Goal: Task Accomplishment & Management: Complete application form

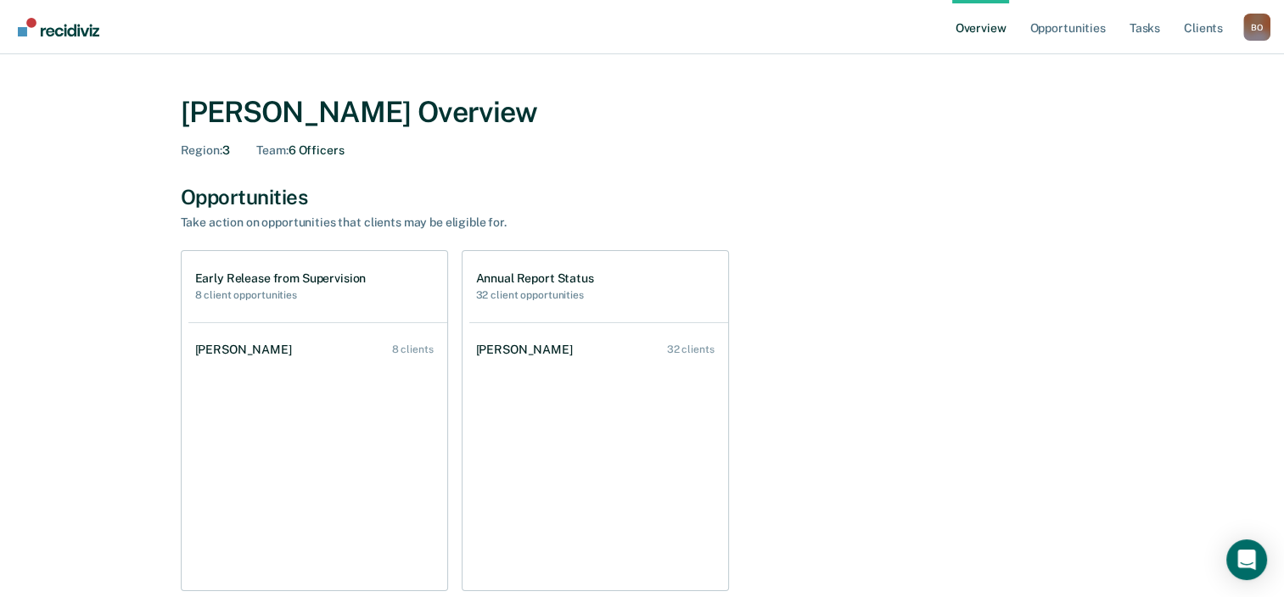
drag, startPoint x: 1214, startPoint y: 188, endPoint x: 1195, endPoint y: 184, distance: 19.8
click at [1209, 187] on div "[PERSON_NAME] Overview Region : 3 Team : 6 Officers Opportunities Take action o…" at bounding box center [641, 578] width 1243 height 1006
click at [608, 360] on link "[PERSON_NAME] 32 clients" at bounding box center [598, 350] width 259 height 48
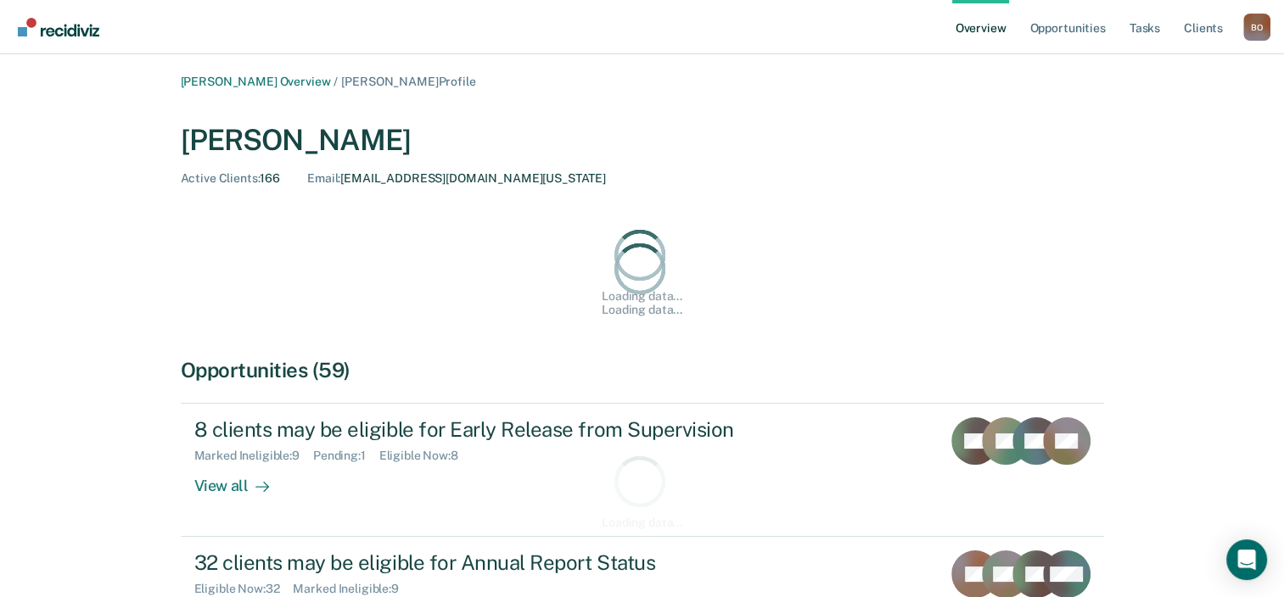
scroll to position [170, 0]
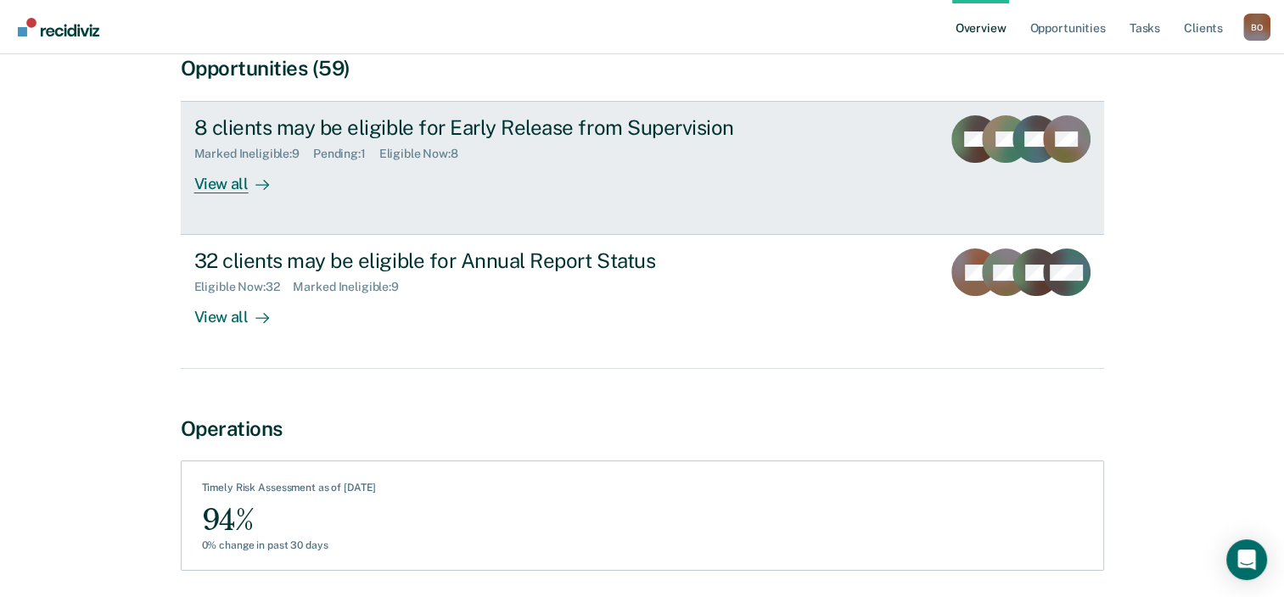
click at [457, 182] on div "8 clients may be eligible for Early Release from Supervision Marked Ineligible …" at bounding box center [512, 154] width 636 height 78
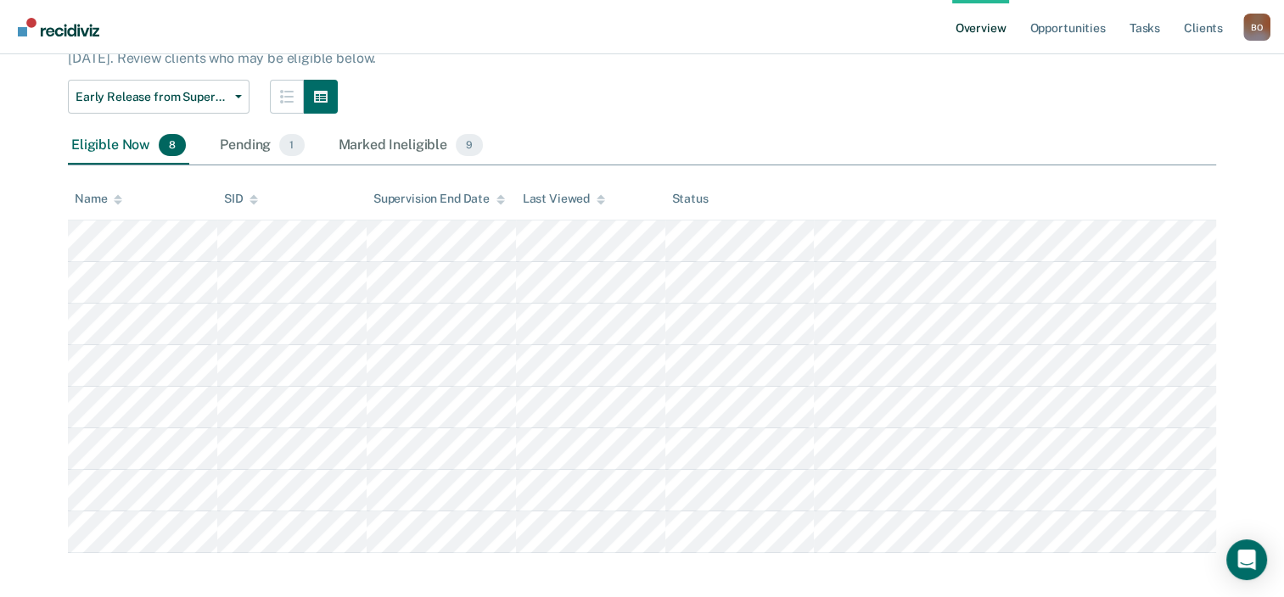
scroll to position [139, 0]
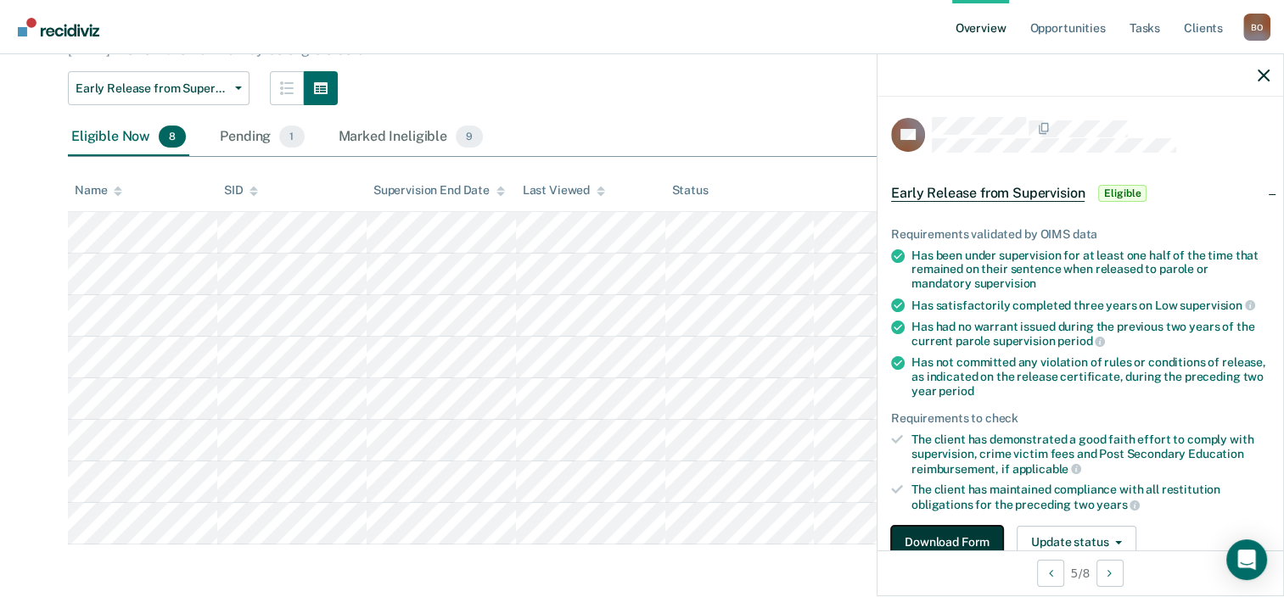
click at [967, 534] on button "Download Form" at bounding box center [947, 543] width 112 height 34
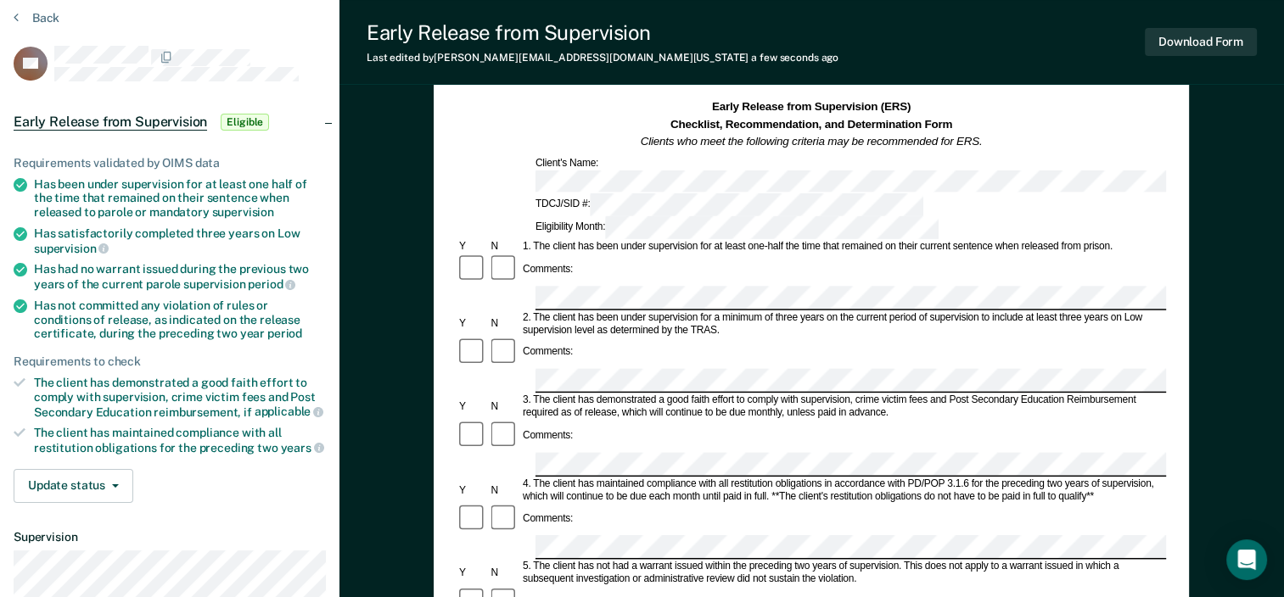
scroll to position [170, 0]
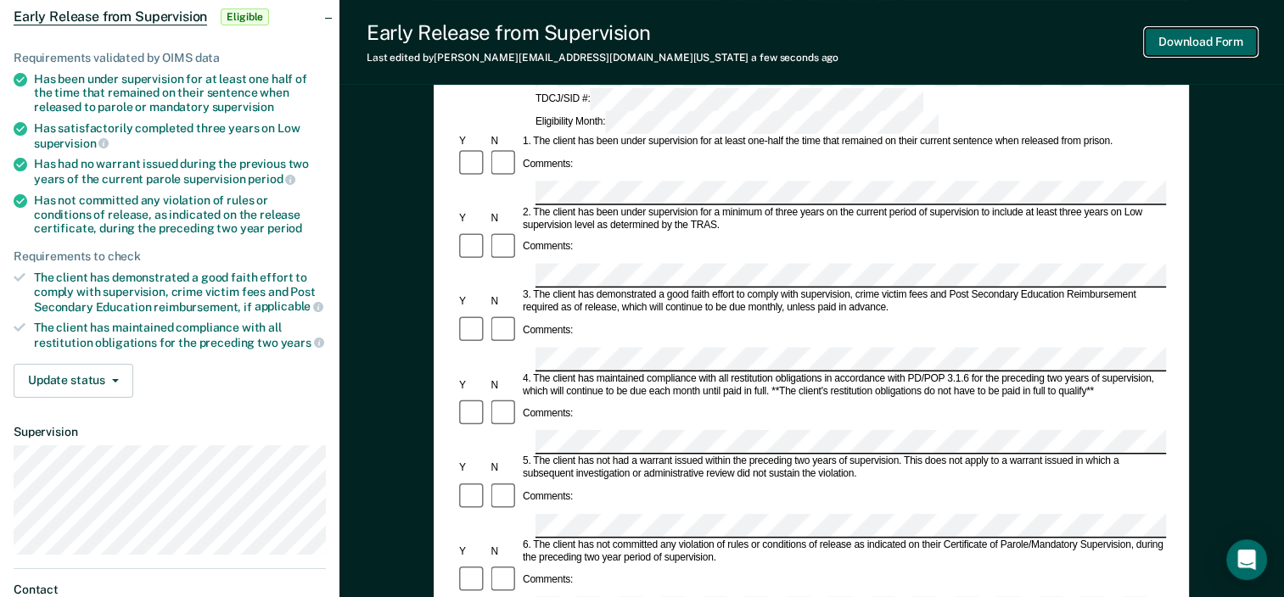
click at [1189, 39] on button "Download Form" at bounding box center [1201, 42] width 112 height 28
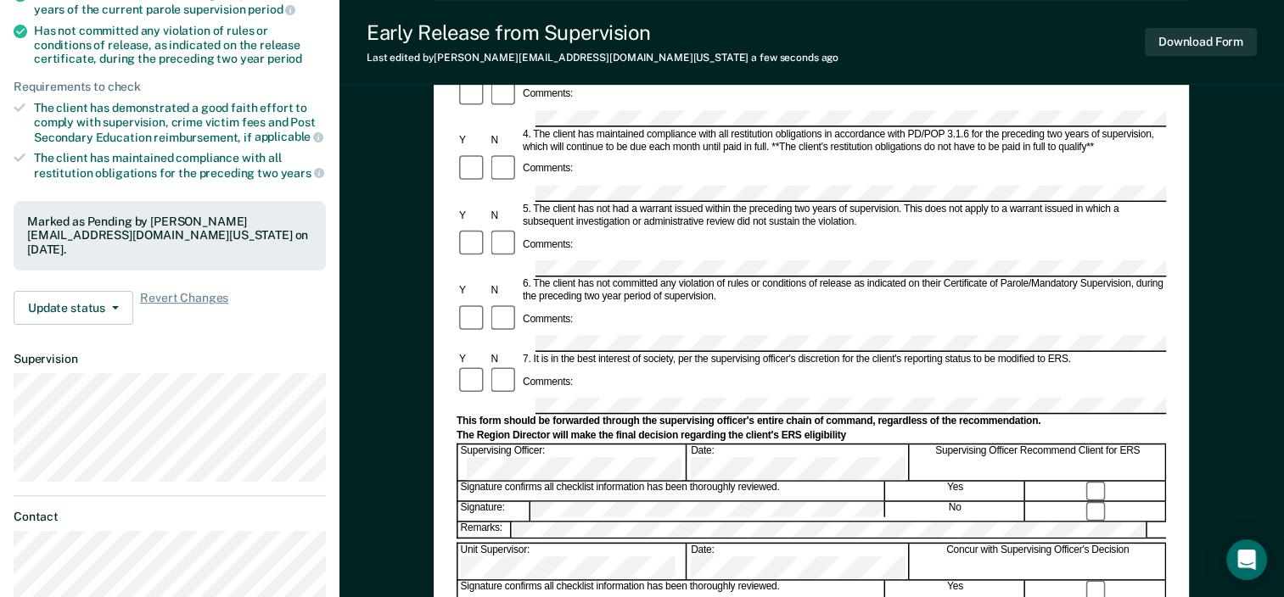
scroll to position [509, 0]
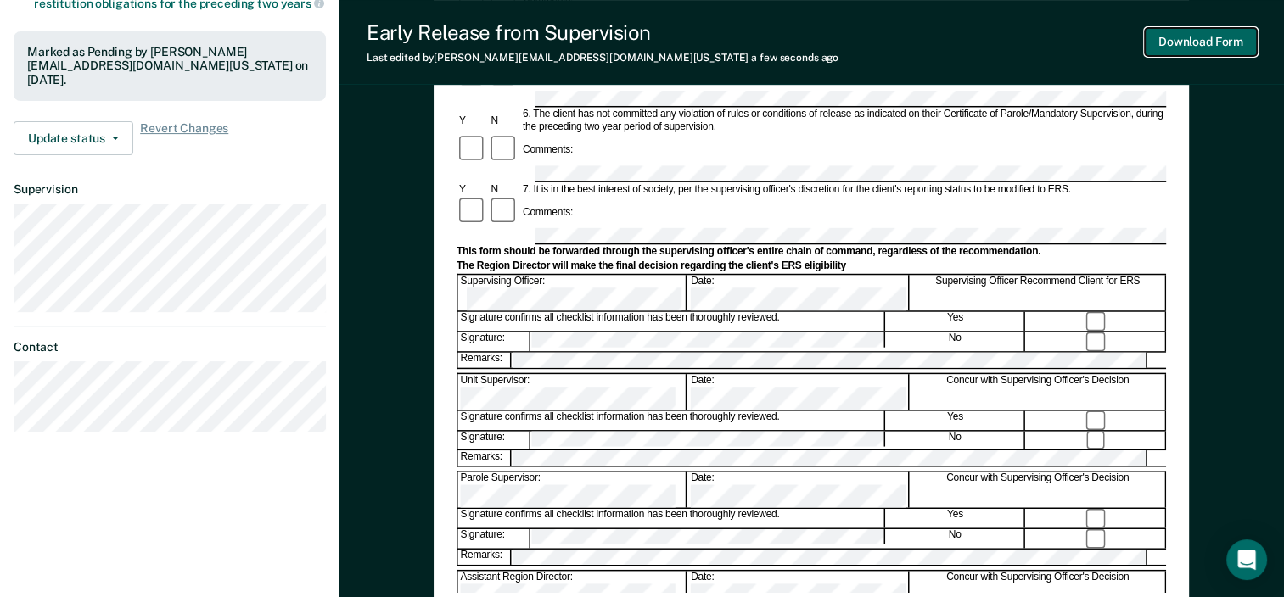
click at [1208, 41] on button "Download Form" at bounding box center [1201, 42] width 112 height 28
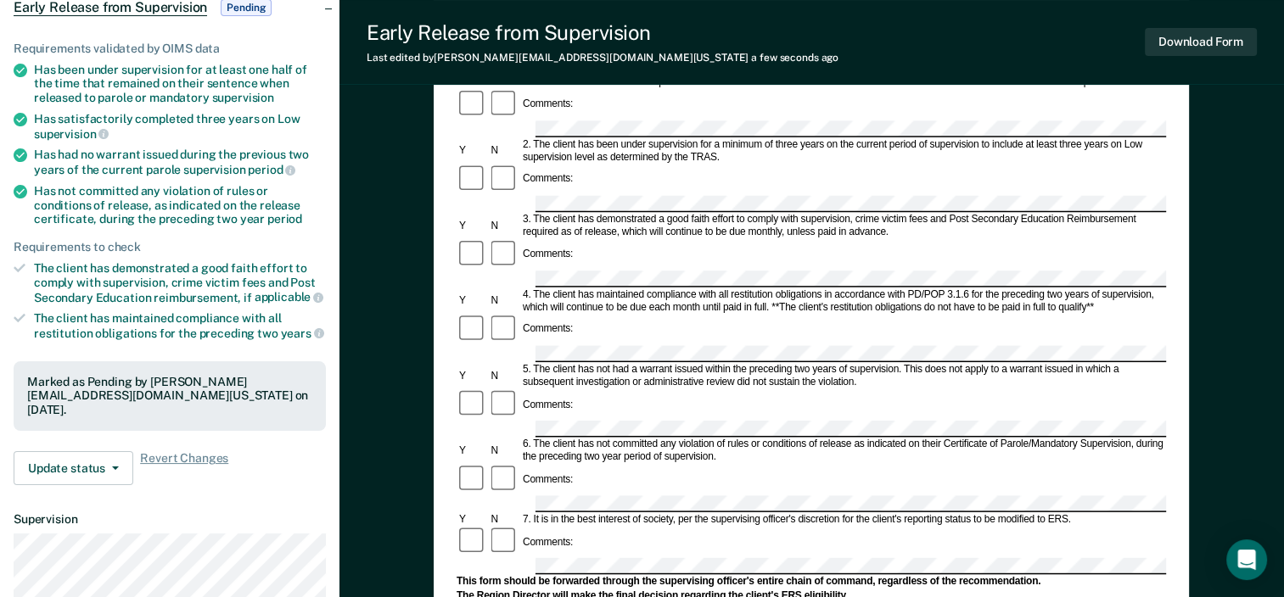
scroll to position [65, 0]
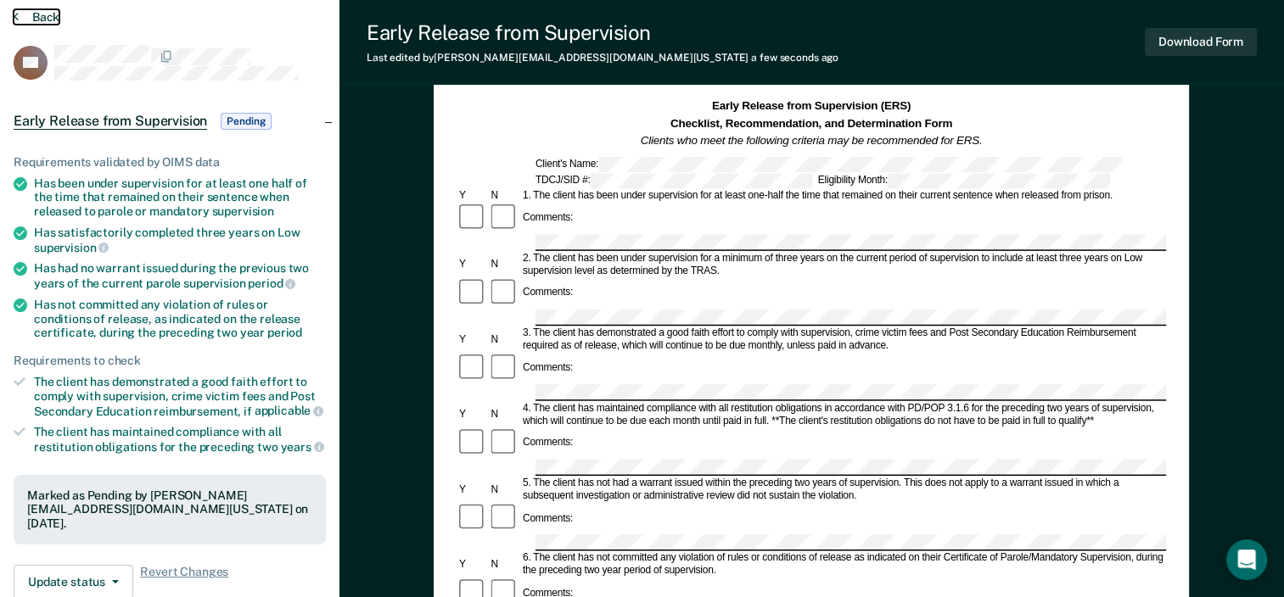
click at [31, 20] on button "Back" at bounding box center [37, 16] width 46 height 15
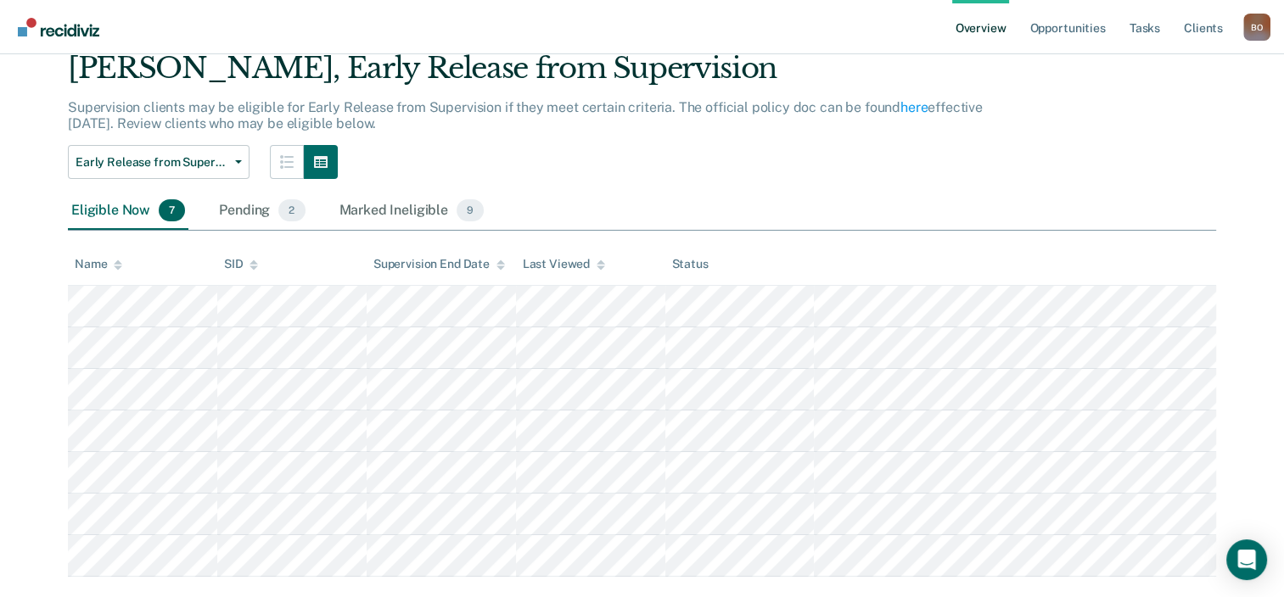
scroll to position [98, 0]
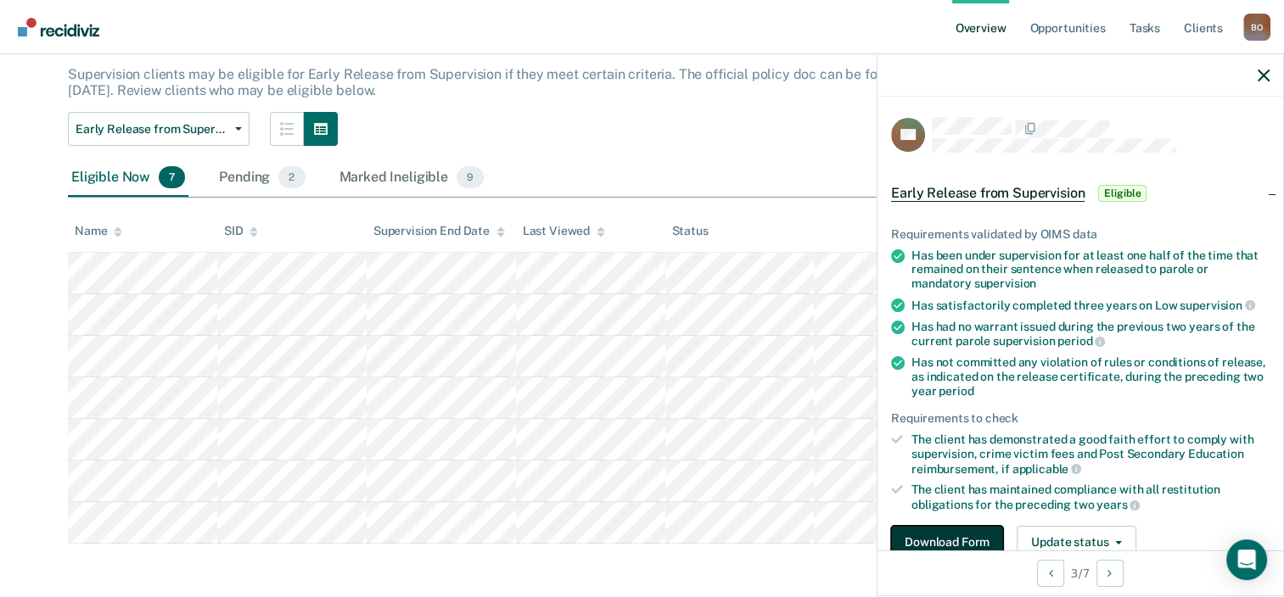
click at [961, 534] on button "Download Form" at bounding box center [947, 543] width 112 height 34
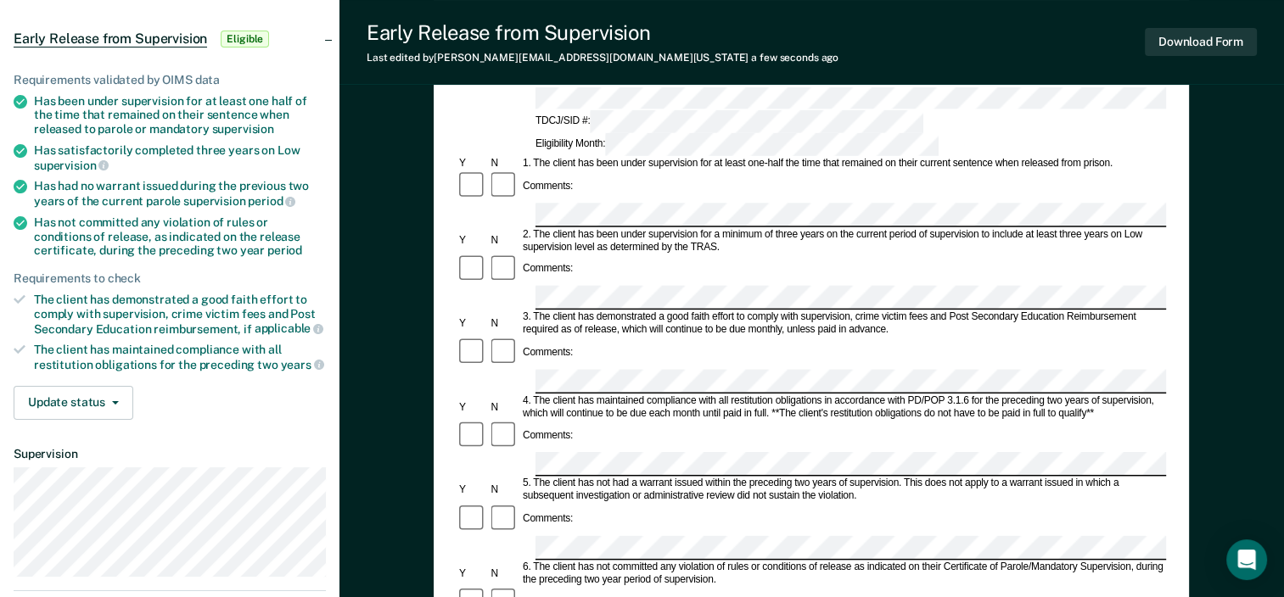
scroll to position [65, 0]
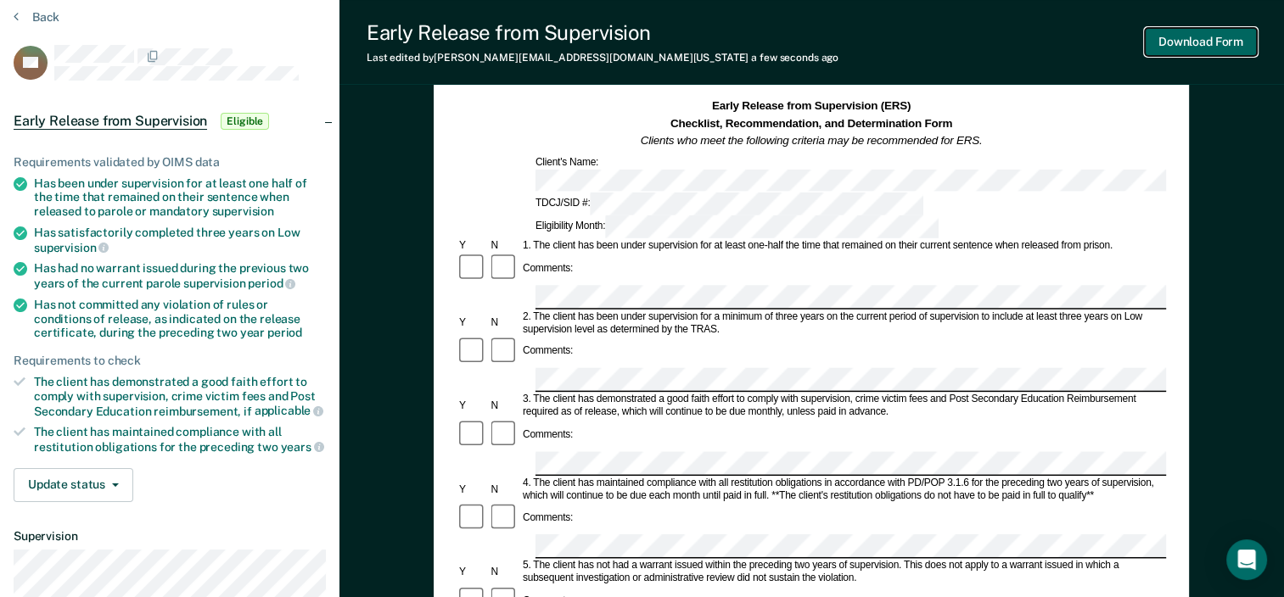
click at [1194, 45] on button "Download Form" at bounding box center [1201, 42] width 112 height 28
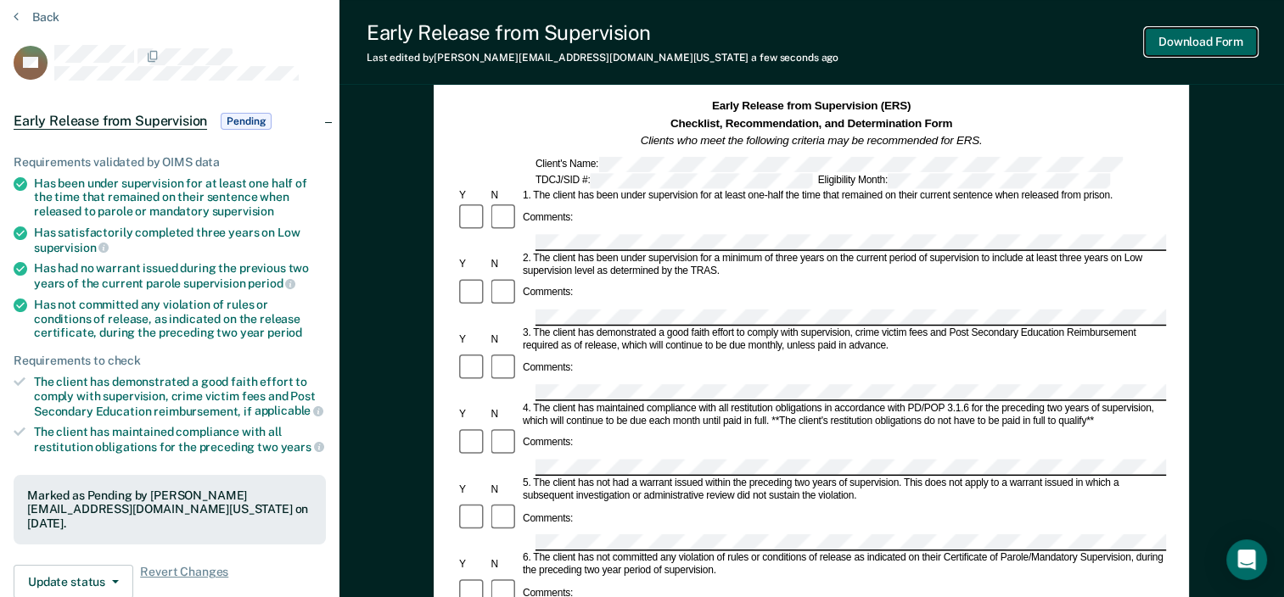
click at [1192, 53] on button "Download Form" at bounding box center [1201, 42] width 112 height 28
click at [31, 14] on button "Back" at bounding box center [37, 16] width 46 height 15
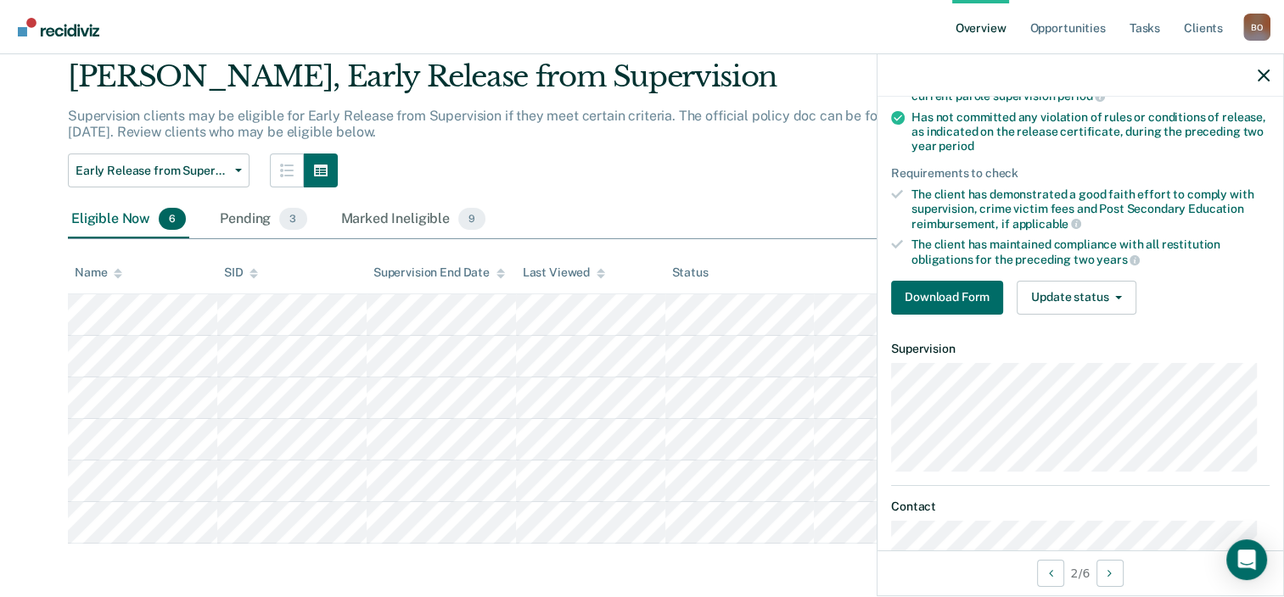
scroll to position [255, 0]
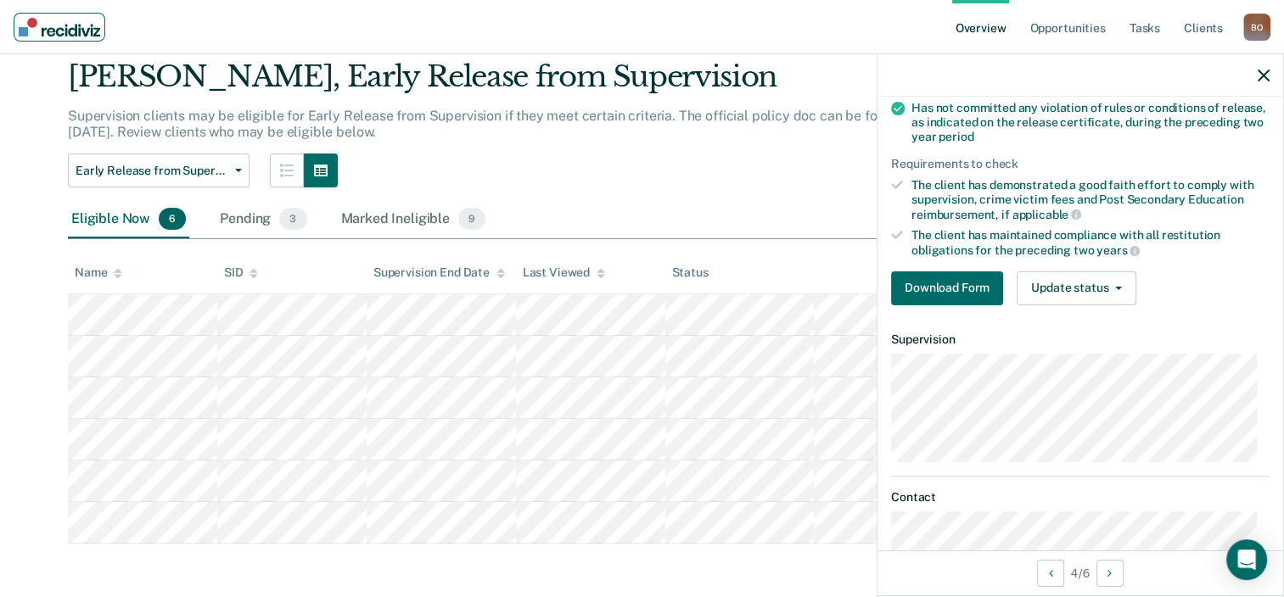
click at [61, 30] on img "Main navigation" at bounding box center [59, 27] width 81 height 19
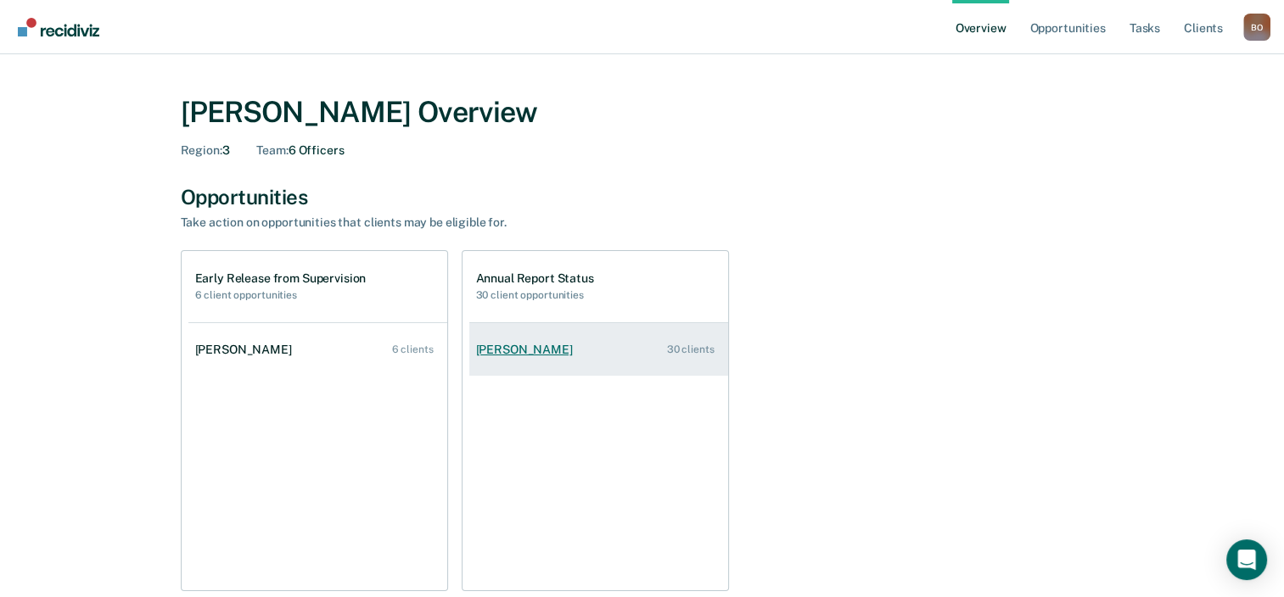
click at [524, 346] on div "[PERSON_NAME]" at bounding box center [528, 350] width 104 height 14
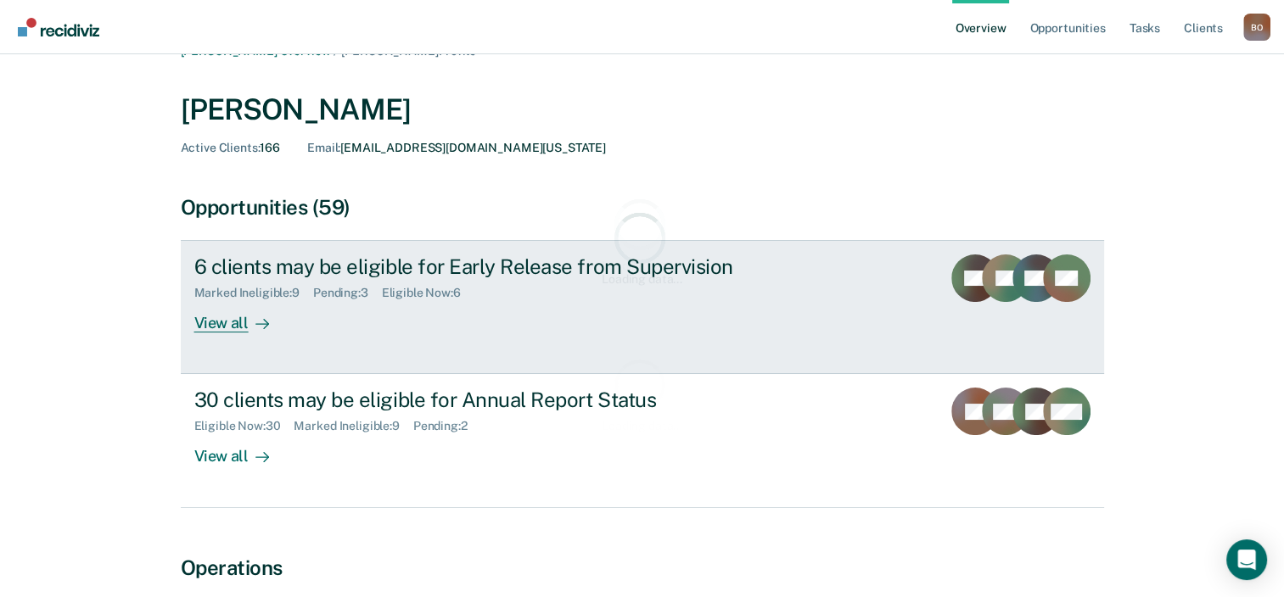
scroll to position [85, 0]
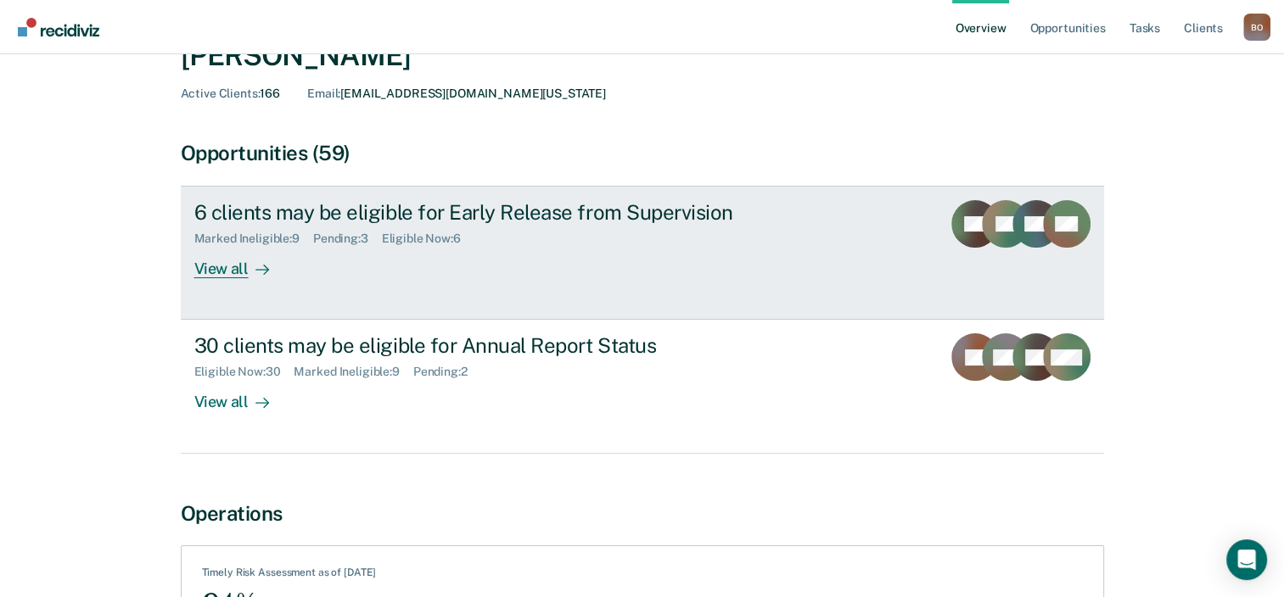
click at [363, 264] on div "6 clients may be eligible for Early Release from Supervision Marked Ineligible …" at bounding box center [512, 239] width 636 height 78
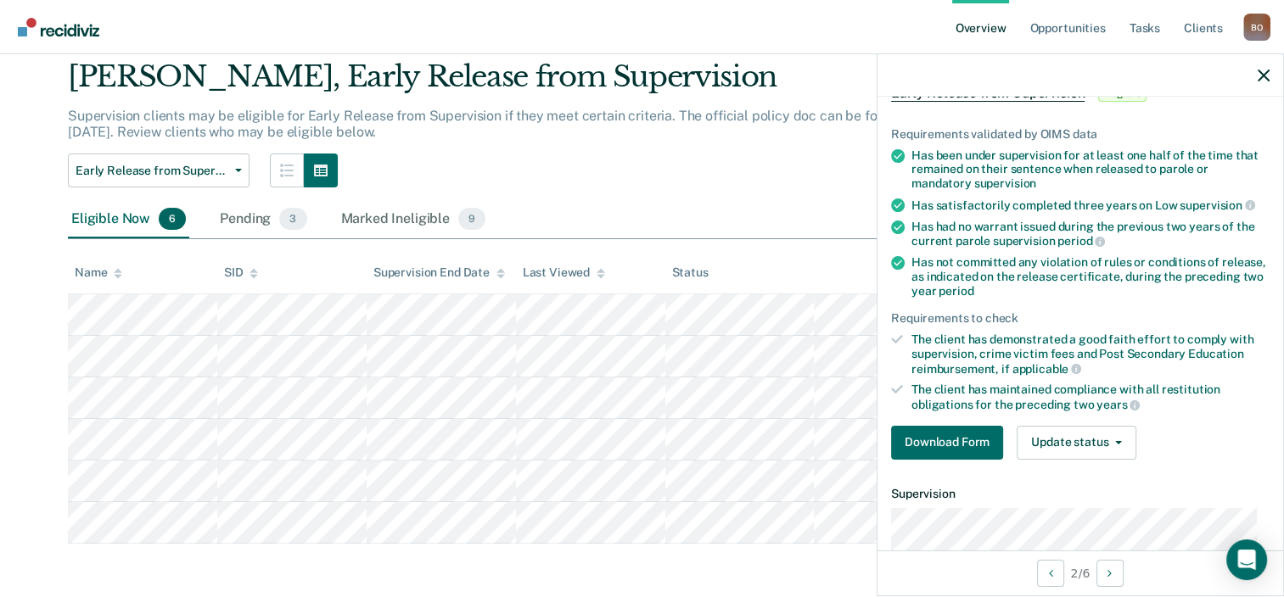
scroll to position [255, 0]
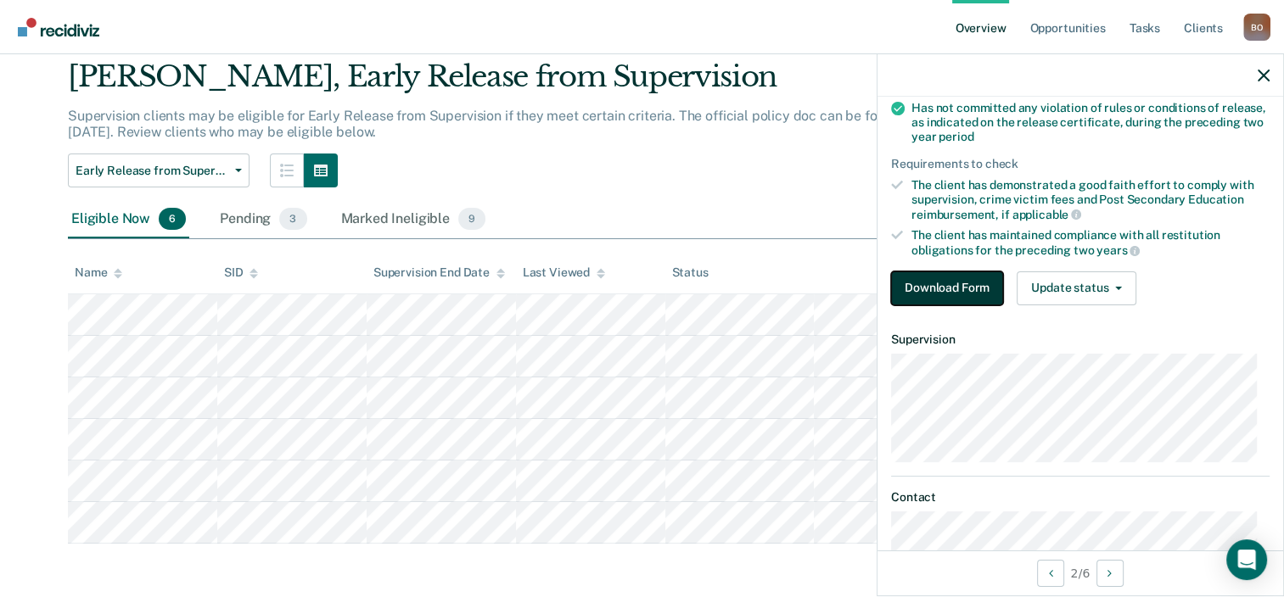
click at [967, 283] on button "Download Form" at bounding box center [947, 289] width 112 height 34
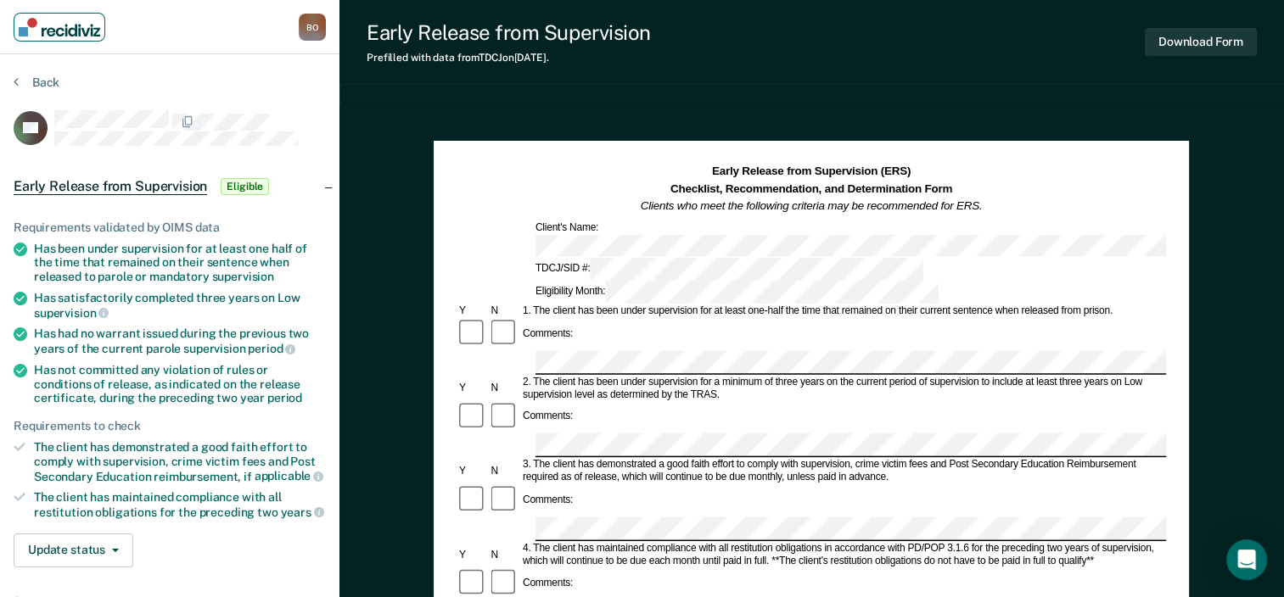
click at [55, 30] on img "Main navigation" at bounding box center [59, 27] width 81 height 19
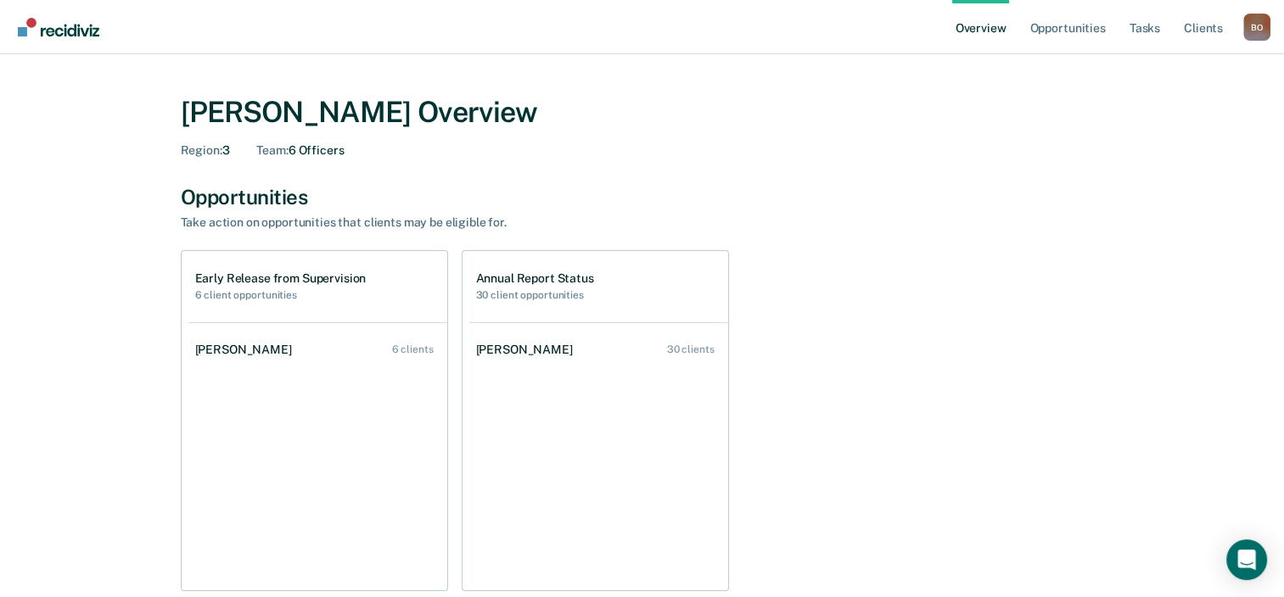
click at [336, 274] on h1 "Early Release from Supervision" at bounding box center [280, 279] width 171 height 14
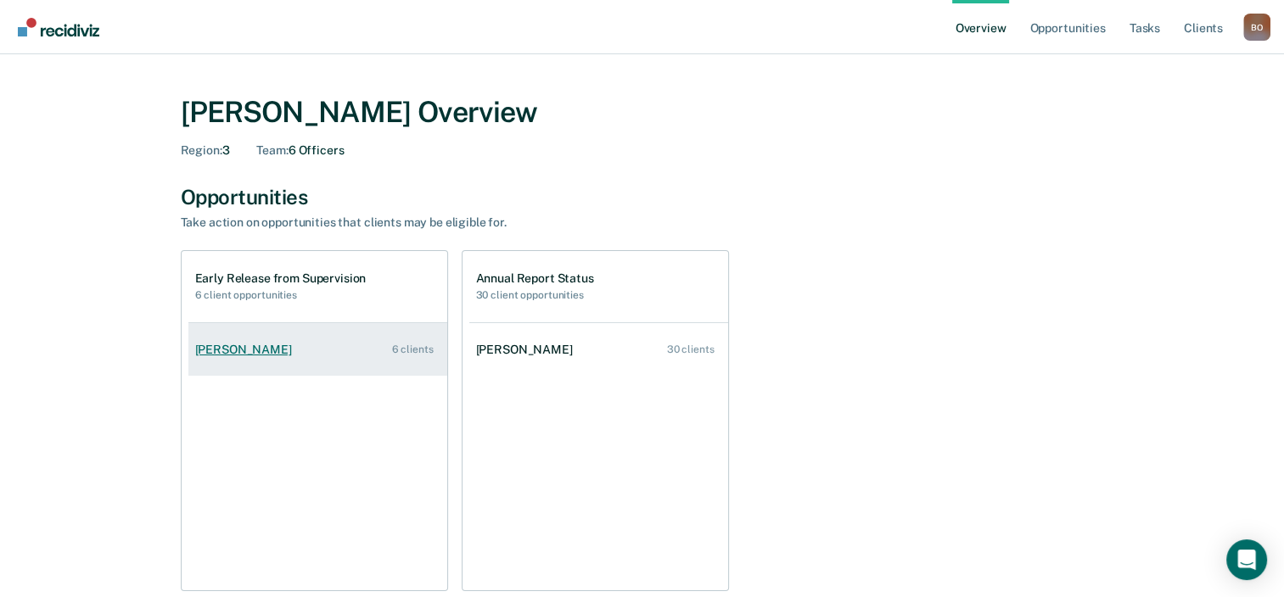
click at [302, 356] on link "[PERSON_NAME] 6 clients" at bounding box center [317, 350] width 259 height 48
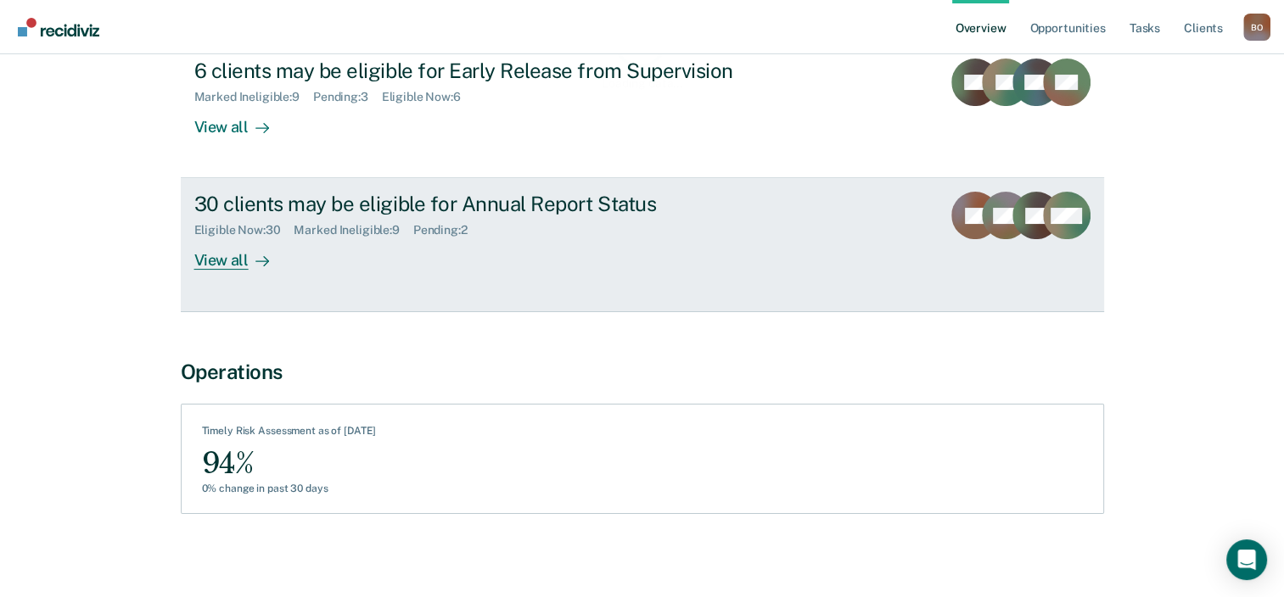
scroll to position [231, 0]
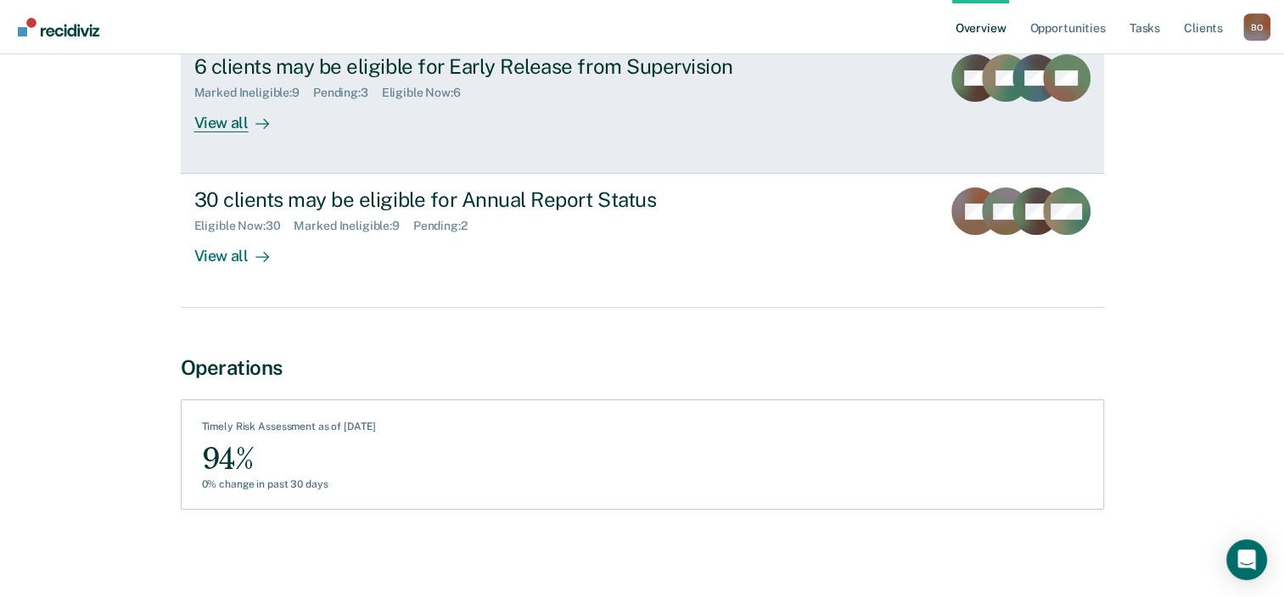
click at [356, 104] on div "6 clients may be eligible for Early Release from Supervision Marked Ineligible …" at bounding box center [512, 93] width 636 height 78
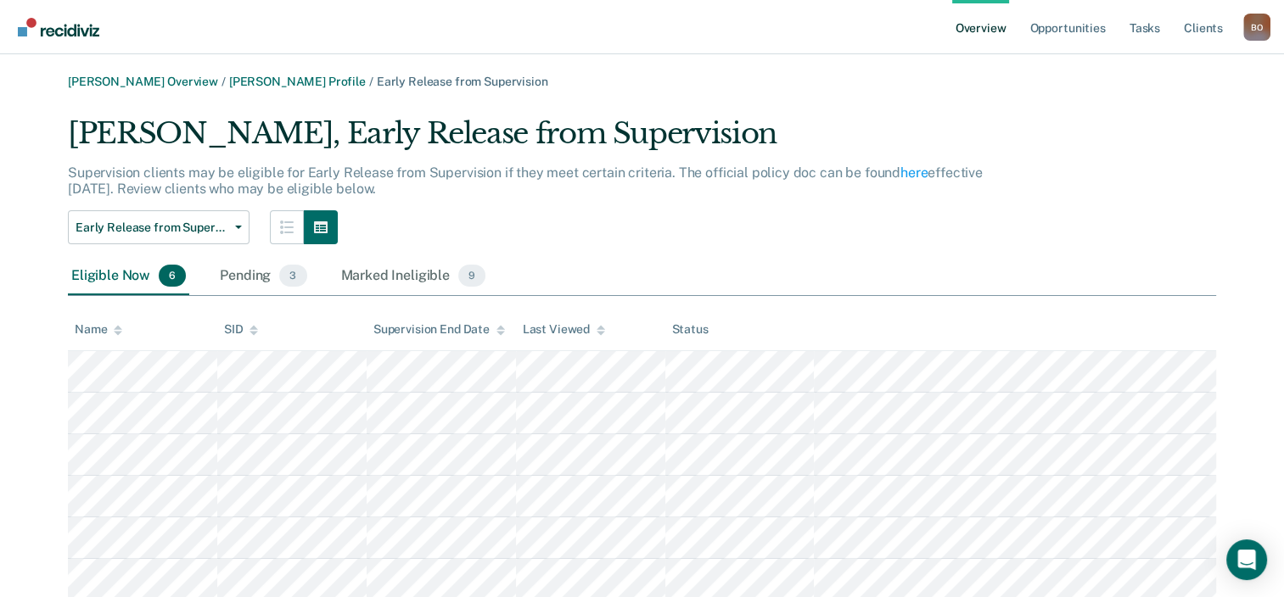
scroll to position [57, 0]
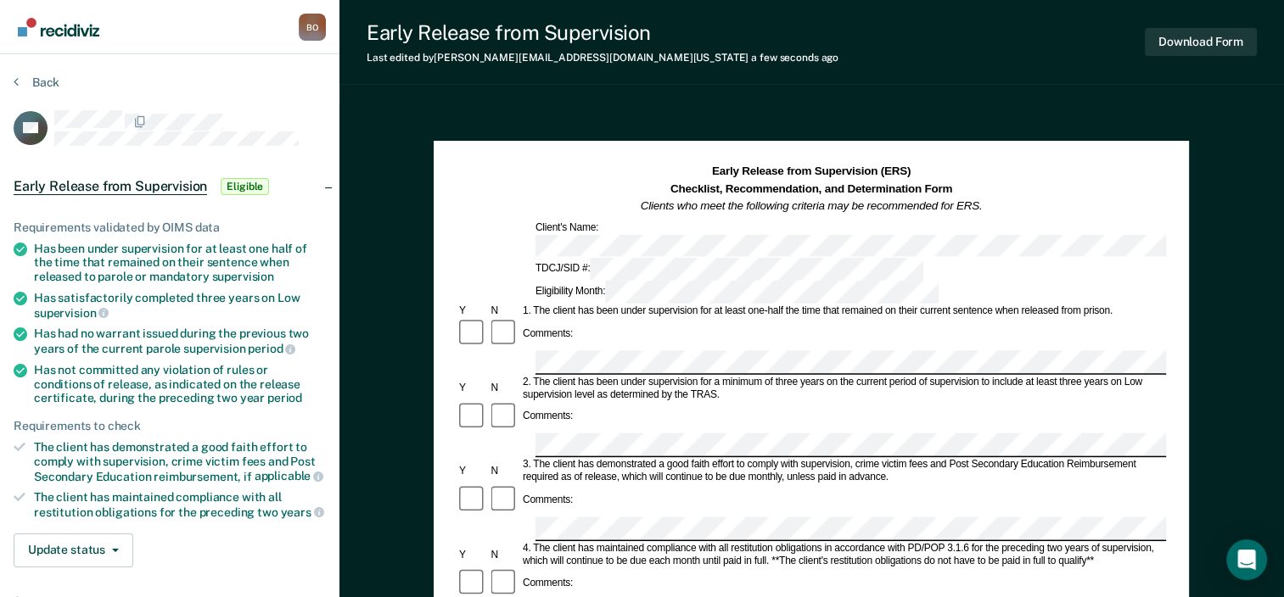
click at [1051, 485] on div "Comments:" at bounding box center [811, 514] width 709 height 58
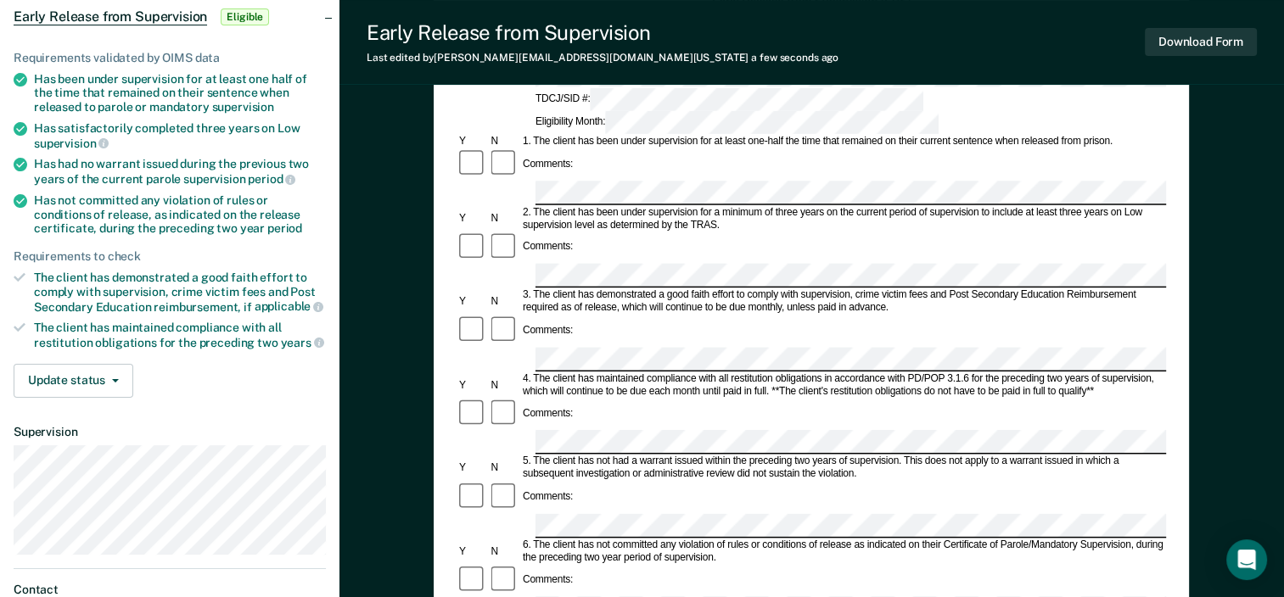
scroll to position [424, 0]
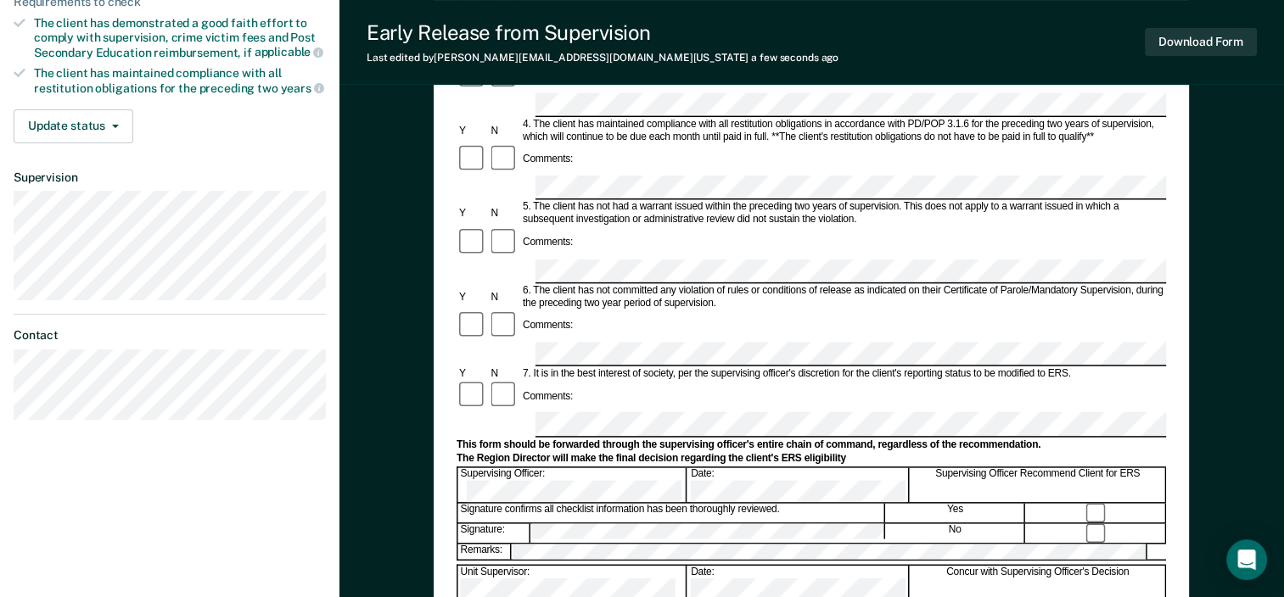
click at [575, 428] on form "Early Release from Supervision (ERS) Checklist, Recommendation, and Determinati…" at bounding box center [811, 354] width 709 height 1230
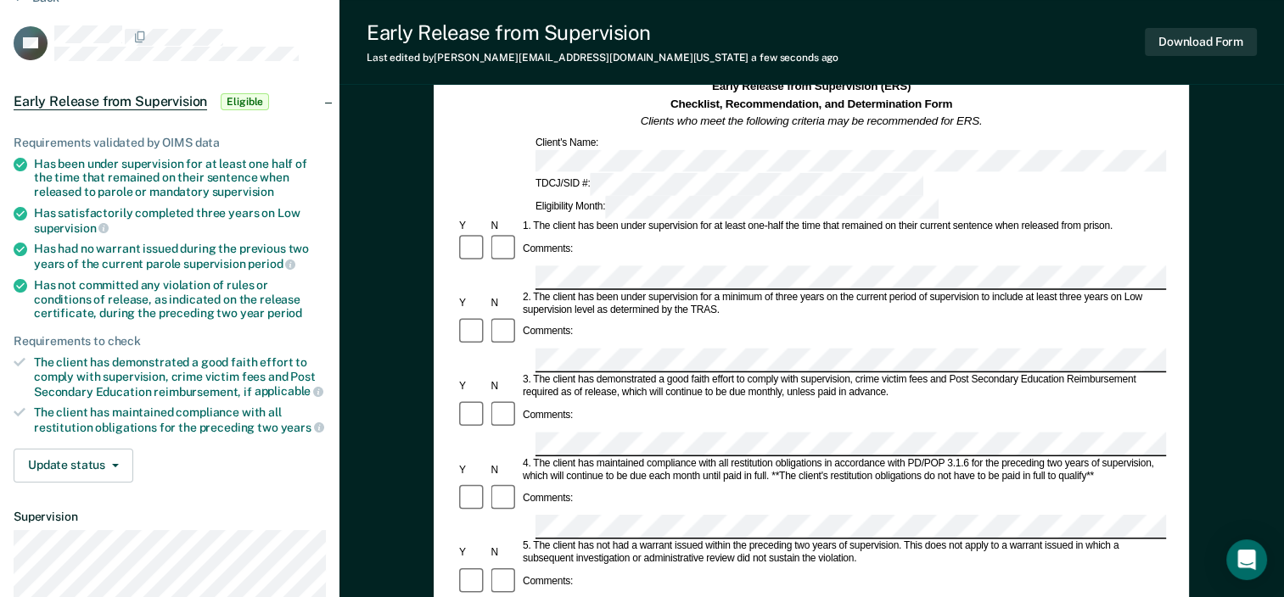
scroll to position [0, 0]
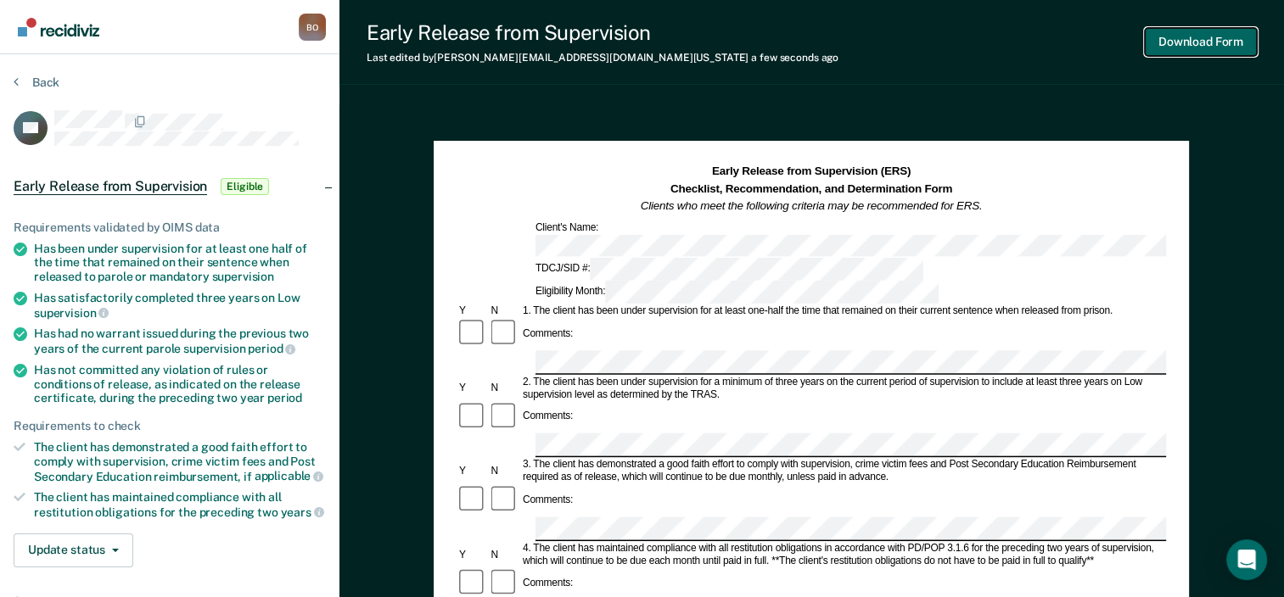
click at [1171, 41] on button "Download Form" at bounding box center [1201, 42] width 112 height 28
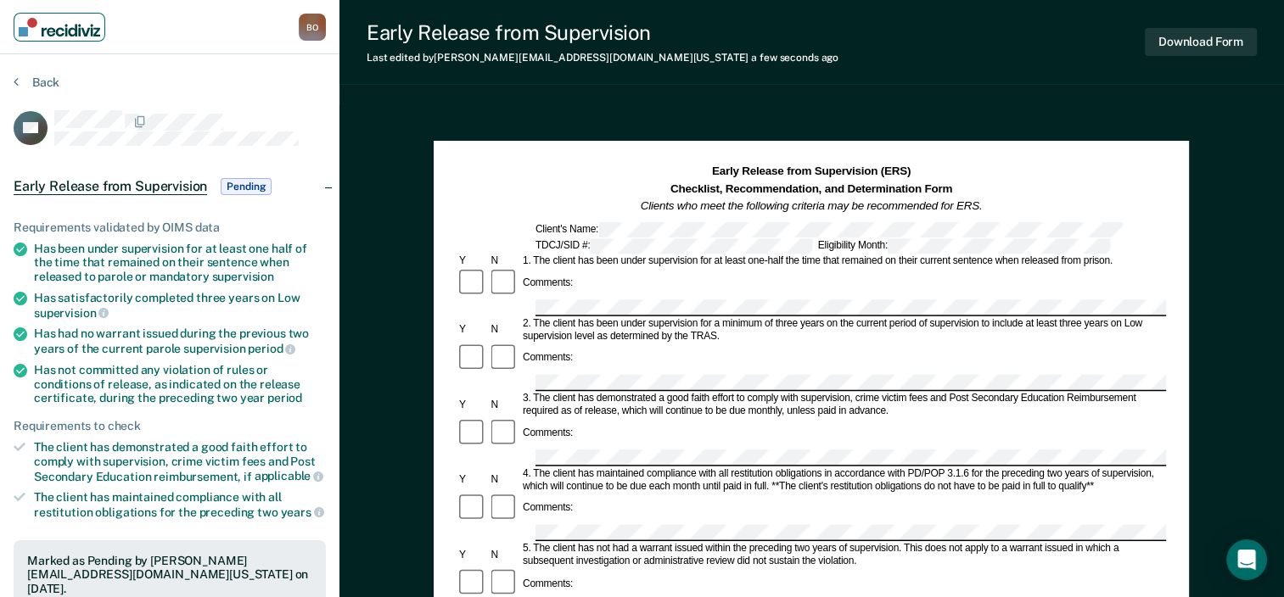
click at [34, 26] on img "Main navigation" at bounding box center [59, 27] width 81 height 19
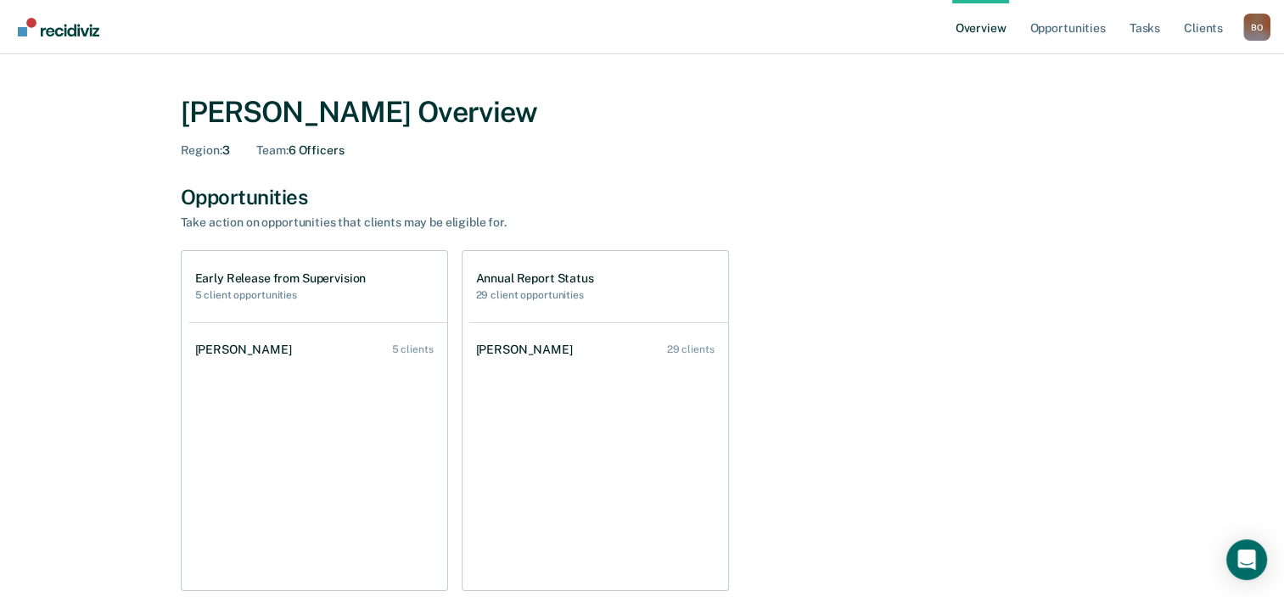
click at [299, 289] on div "Early Release from Supervision 5 client opportunities" at bounding box center [280, 287] width 171 height 30
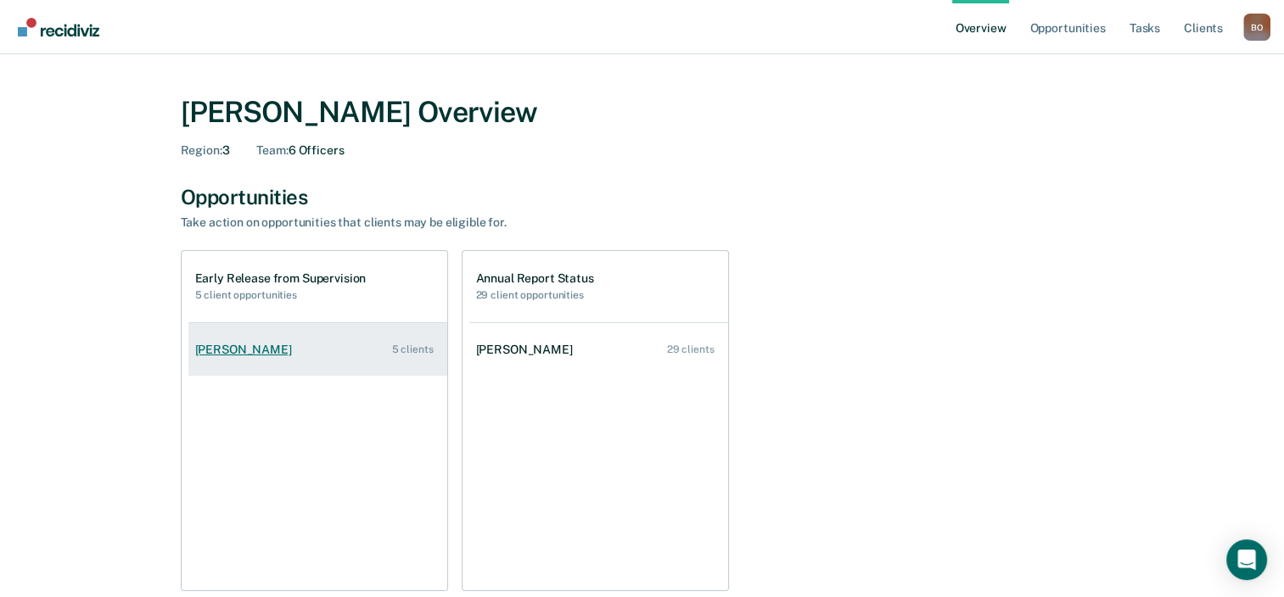
click at [278, 339] on link "[PERSON_NAME] 5 clients" at bounding box center [317, 350] width 259 height 48
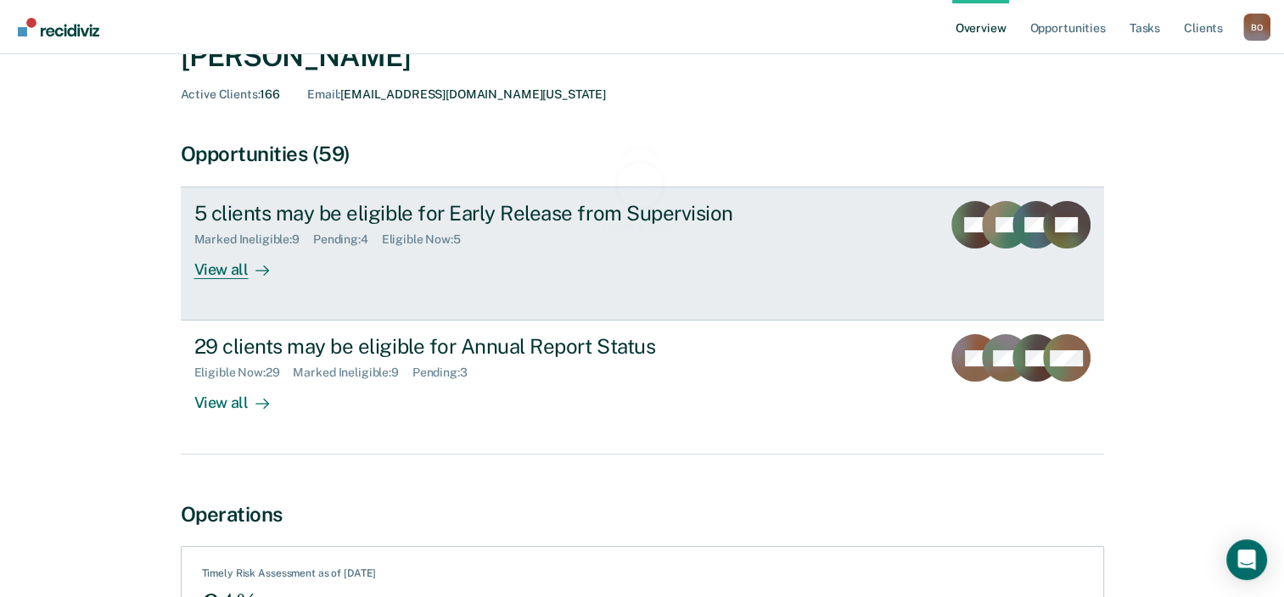
scroll to position [170, 0]
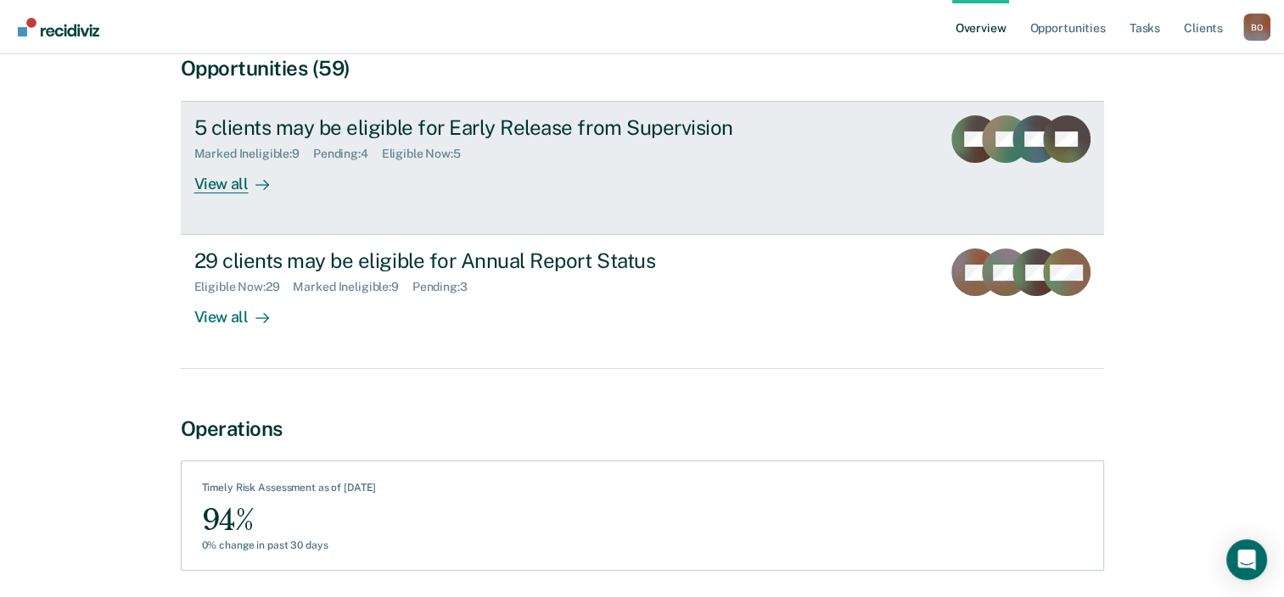
click at [621, 160] on div "Marked Ineligible : 9 Pending : 4 Eligible Now : 5" at bounding box center [492, 150] width 596 height 21
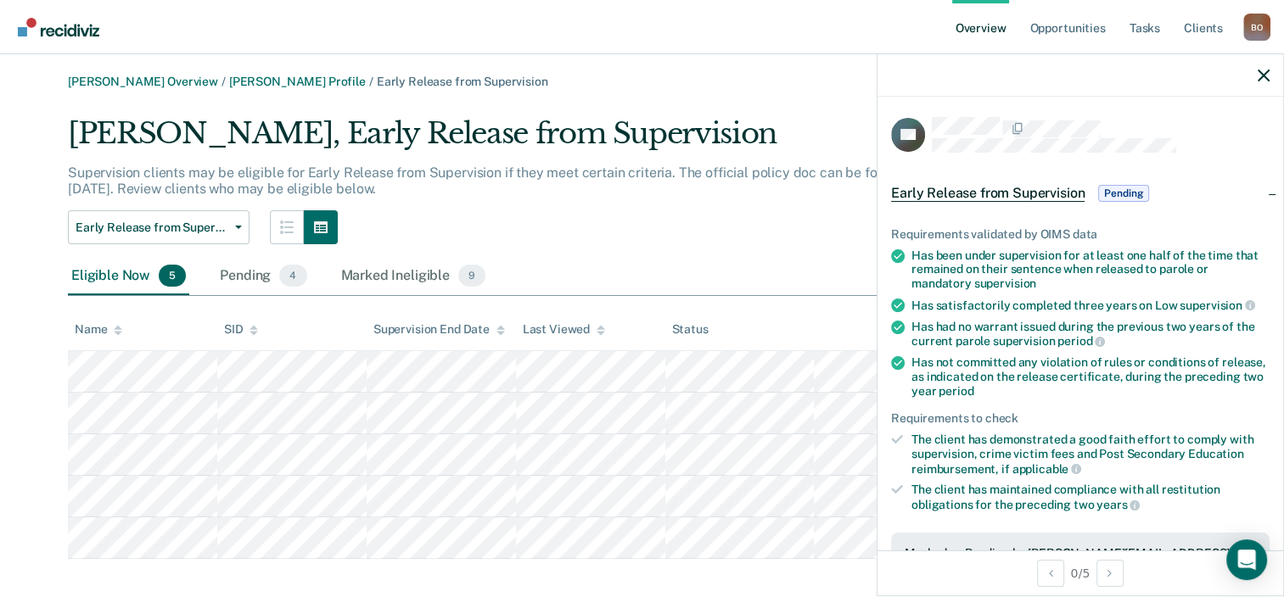
scroll to position [15, 0]
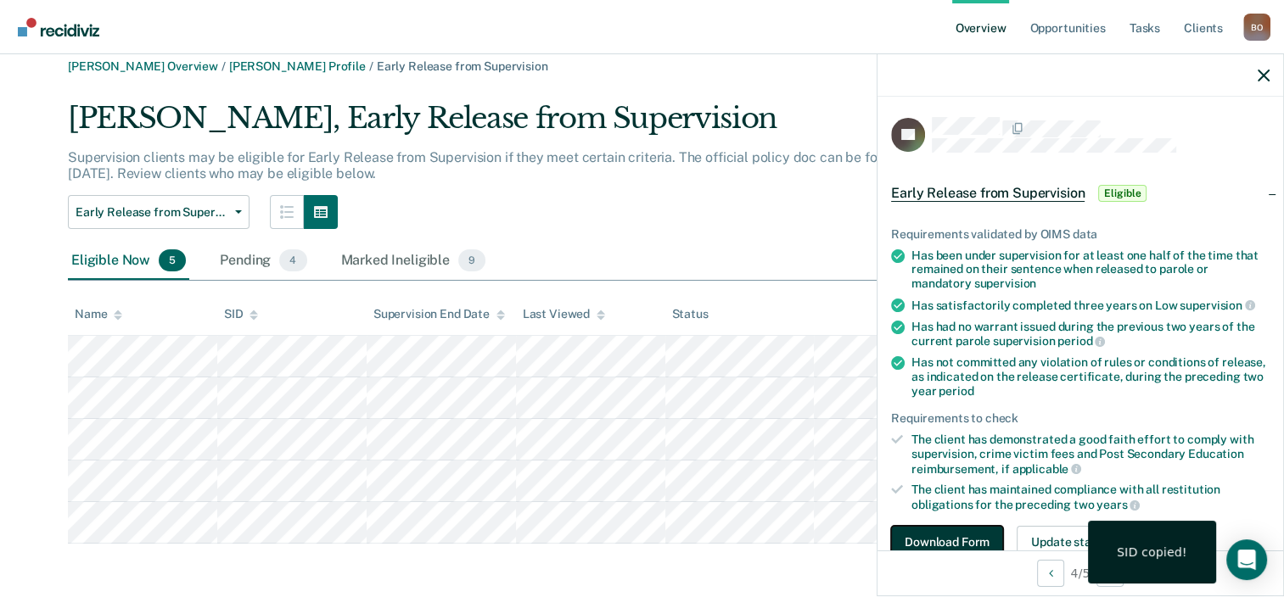
click at [967, 537] on button "Download Form" at bounding box center [947, 543] width 112 height 34
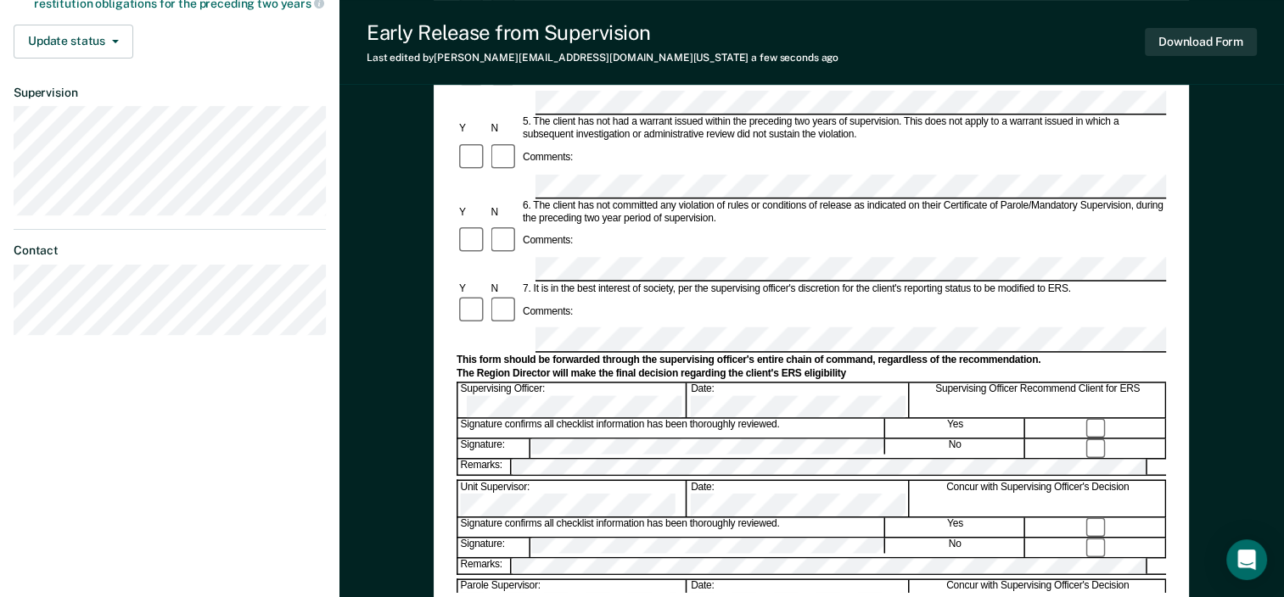
scroll to position [0, 17]
click at [816, 579] on div "Parole Supervisor: Date: Concur with Supervising Officer's Decision" at bounding box center [811, 597] width 709 height 36
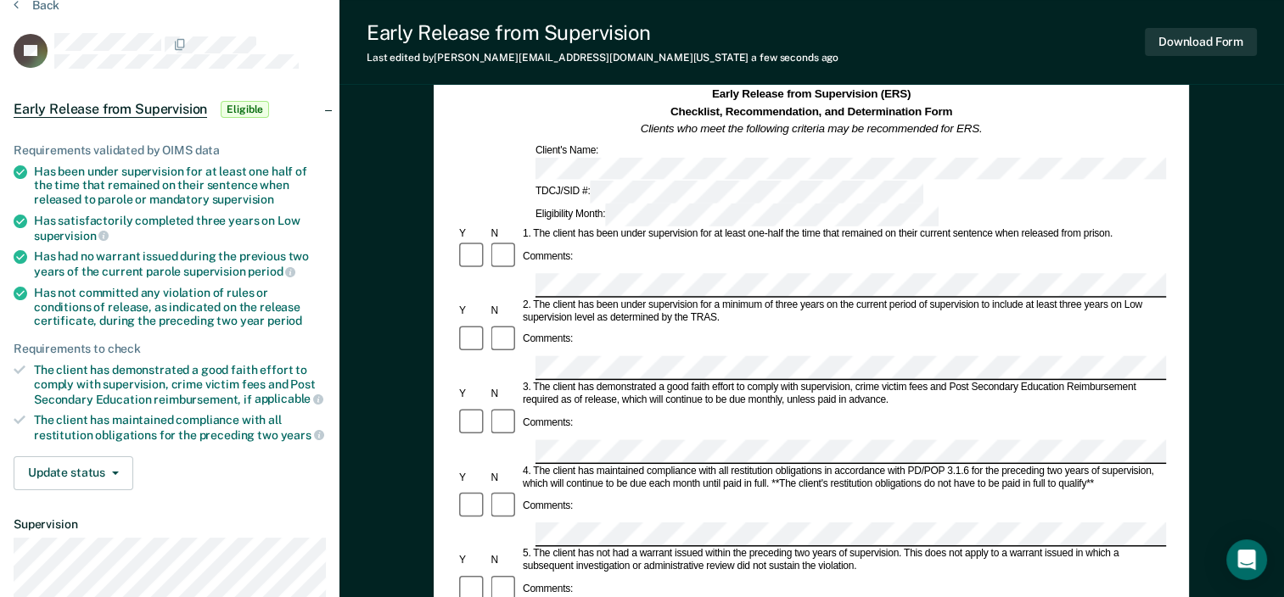
scroll to position [170, 0]
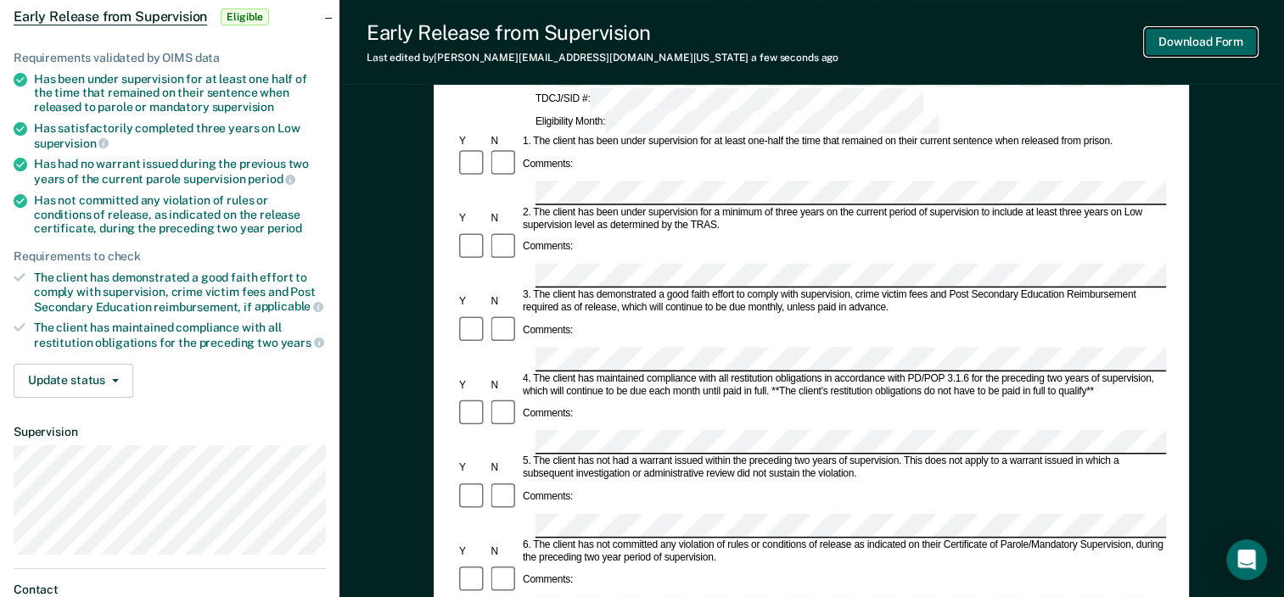
click at [1183, 35] on button "Download Form" at bounding box center [1201, 42] width 112 height 28
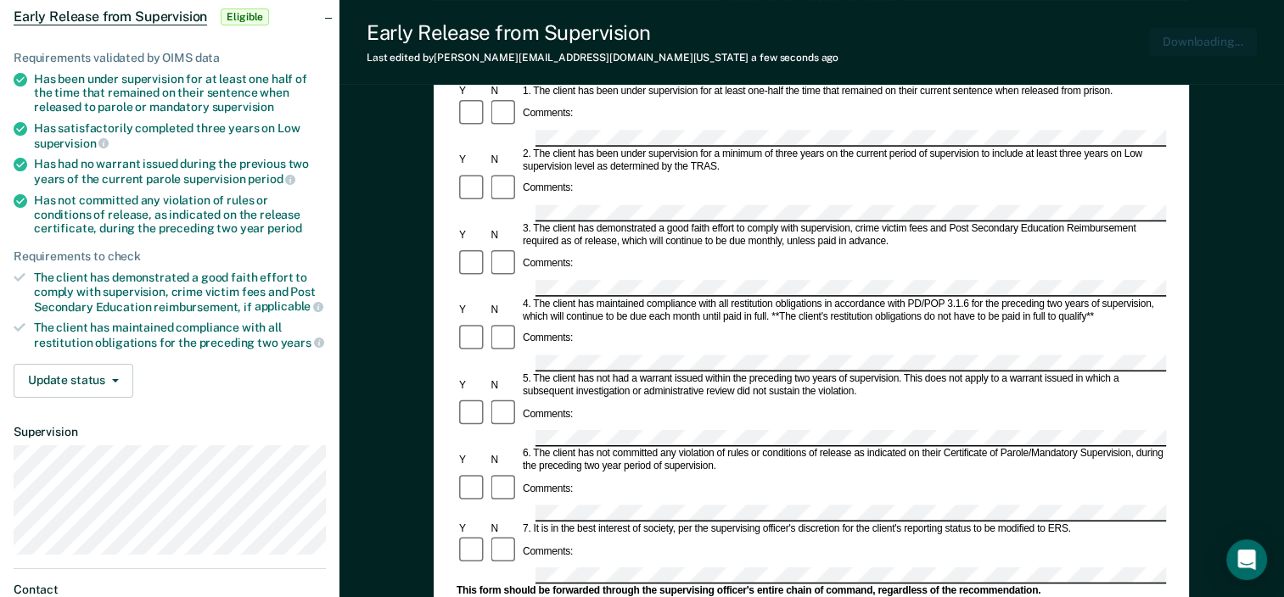
scroll to position [0, 0]
